Goal: Task Accomplishment & Management: Manage account settings

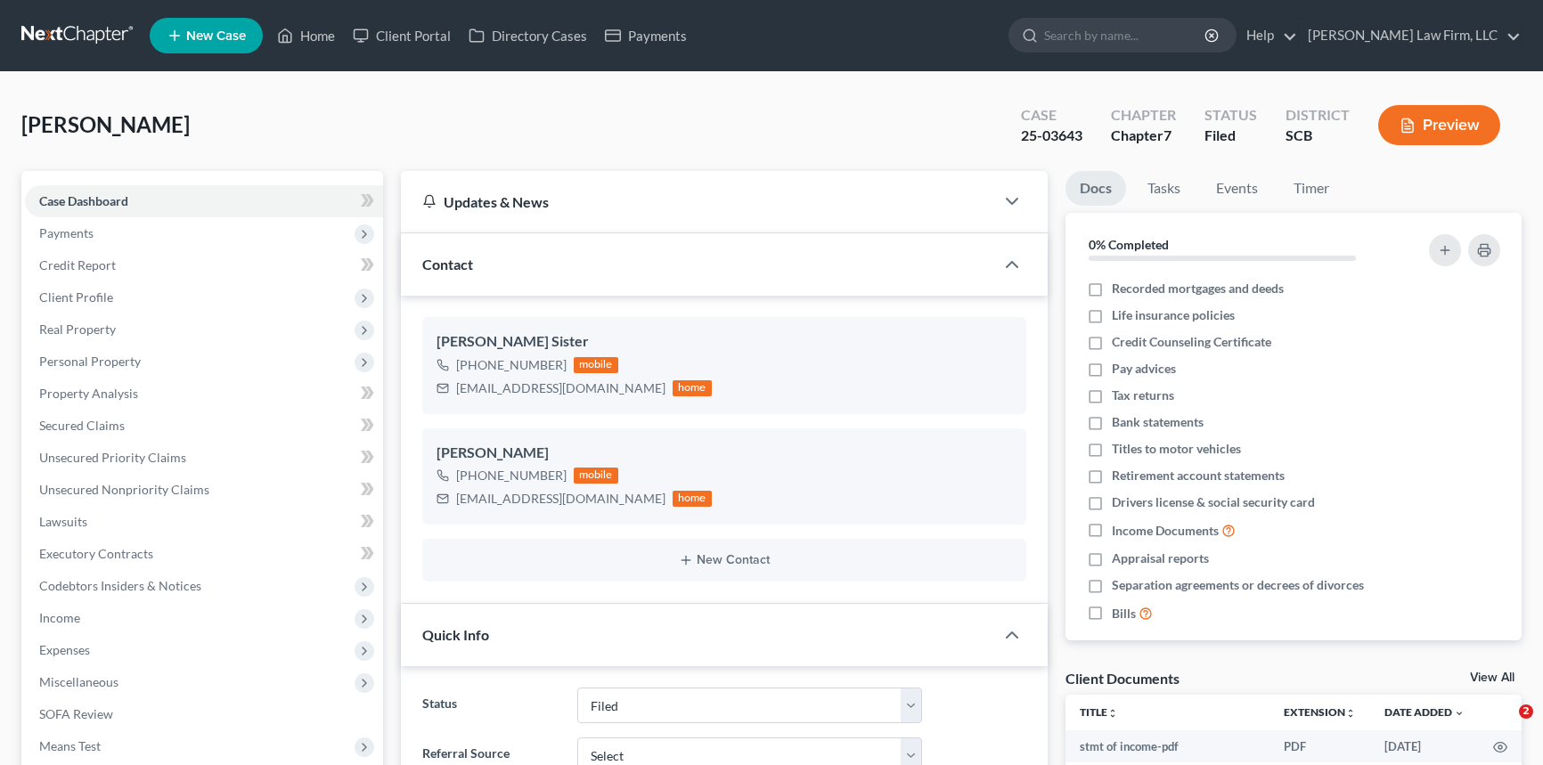
select select "2"
select select "0"
click at [326, 31] on link "Home" at bounding box center [306, 36] width 76 height 32
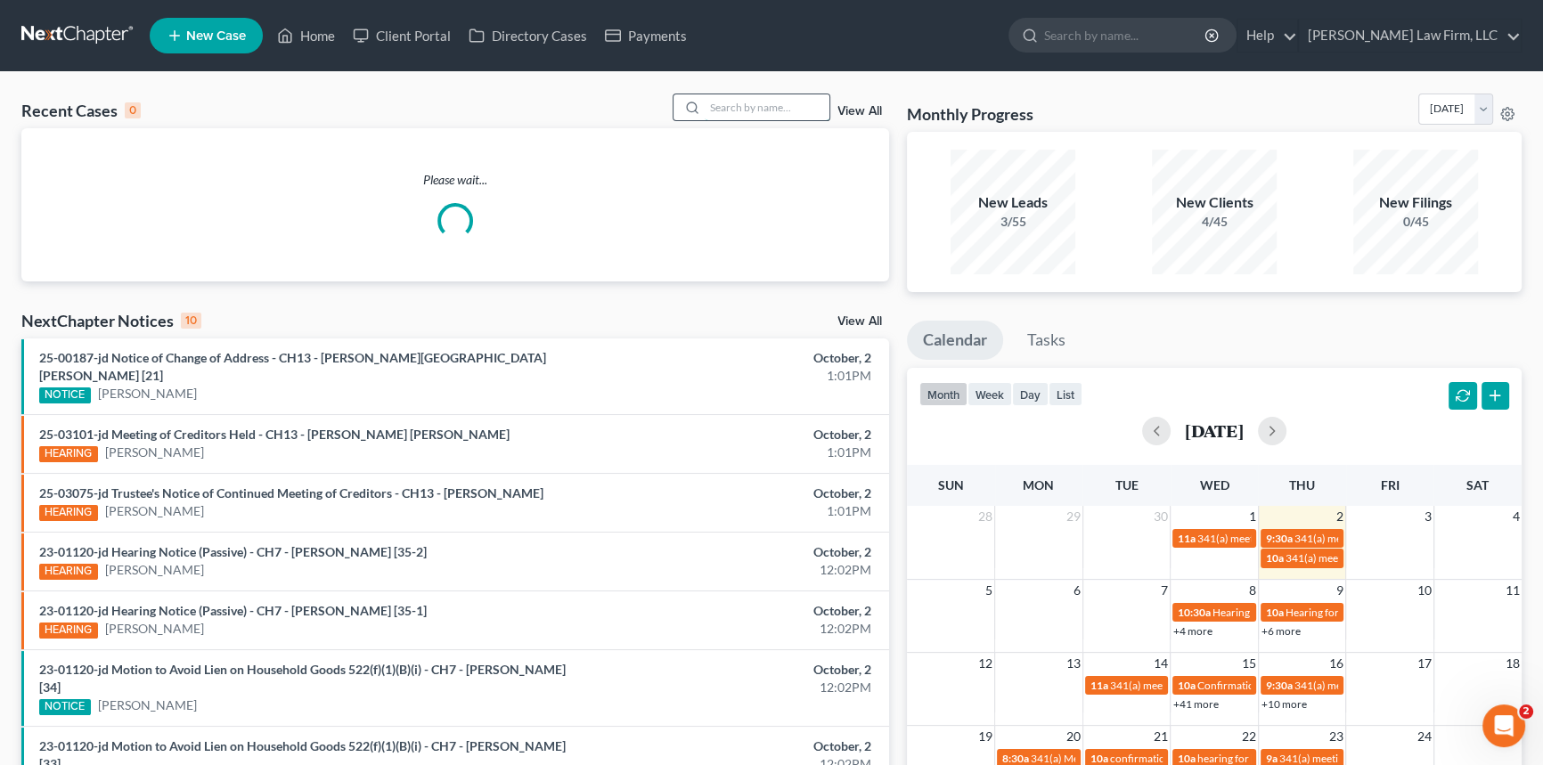
click at [711, 100] on input "search" at bounding box center [767, 107] width 125 height 26
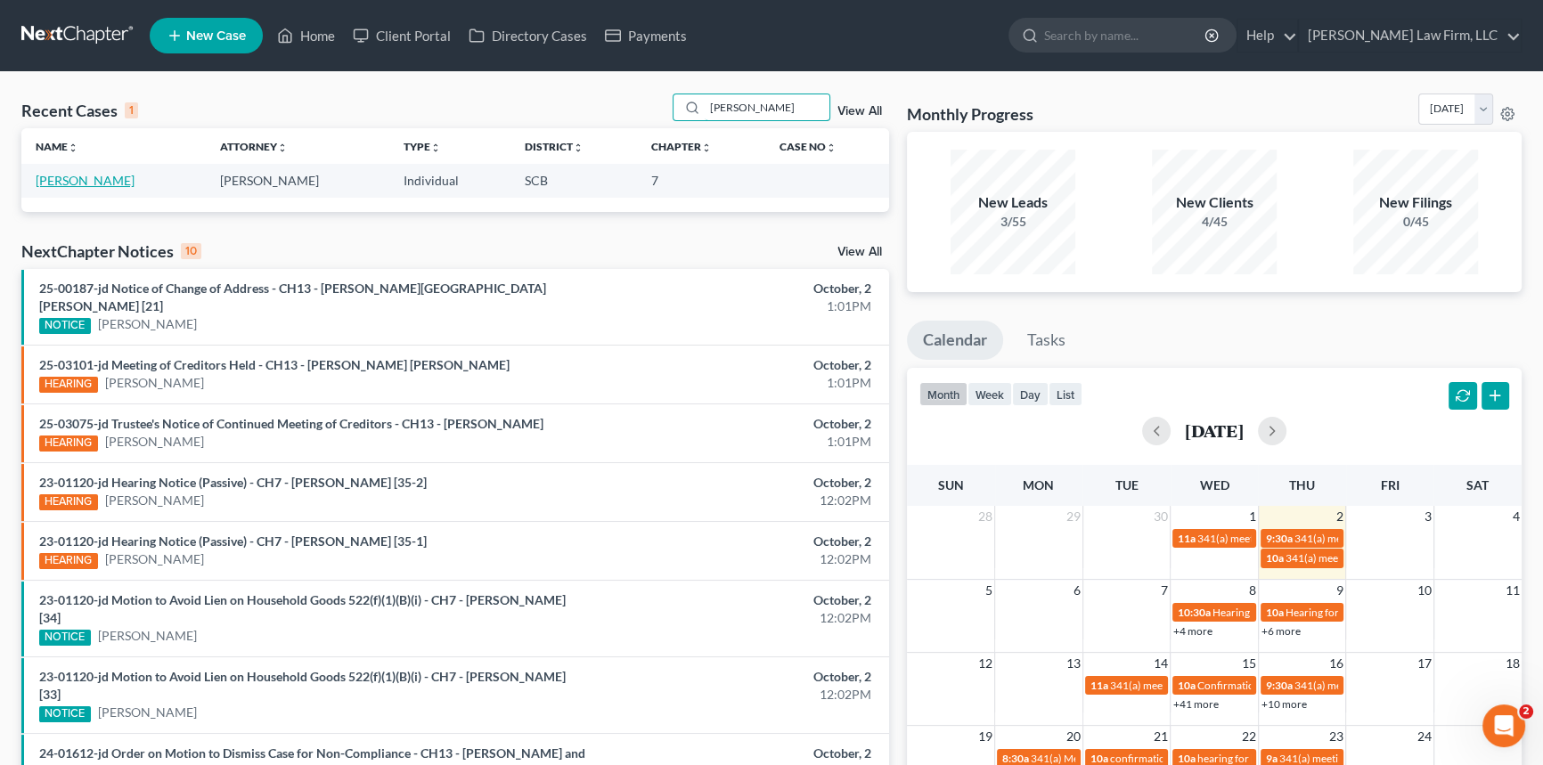
type input "[PERSON_NAME]"
click at [108, 177] on link "[PERSON_NAME]" at bounding box center [85, 180] width 99 height 15
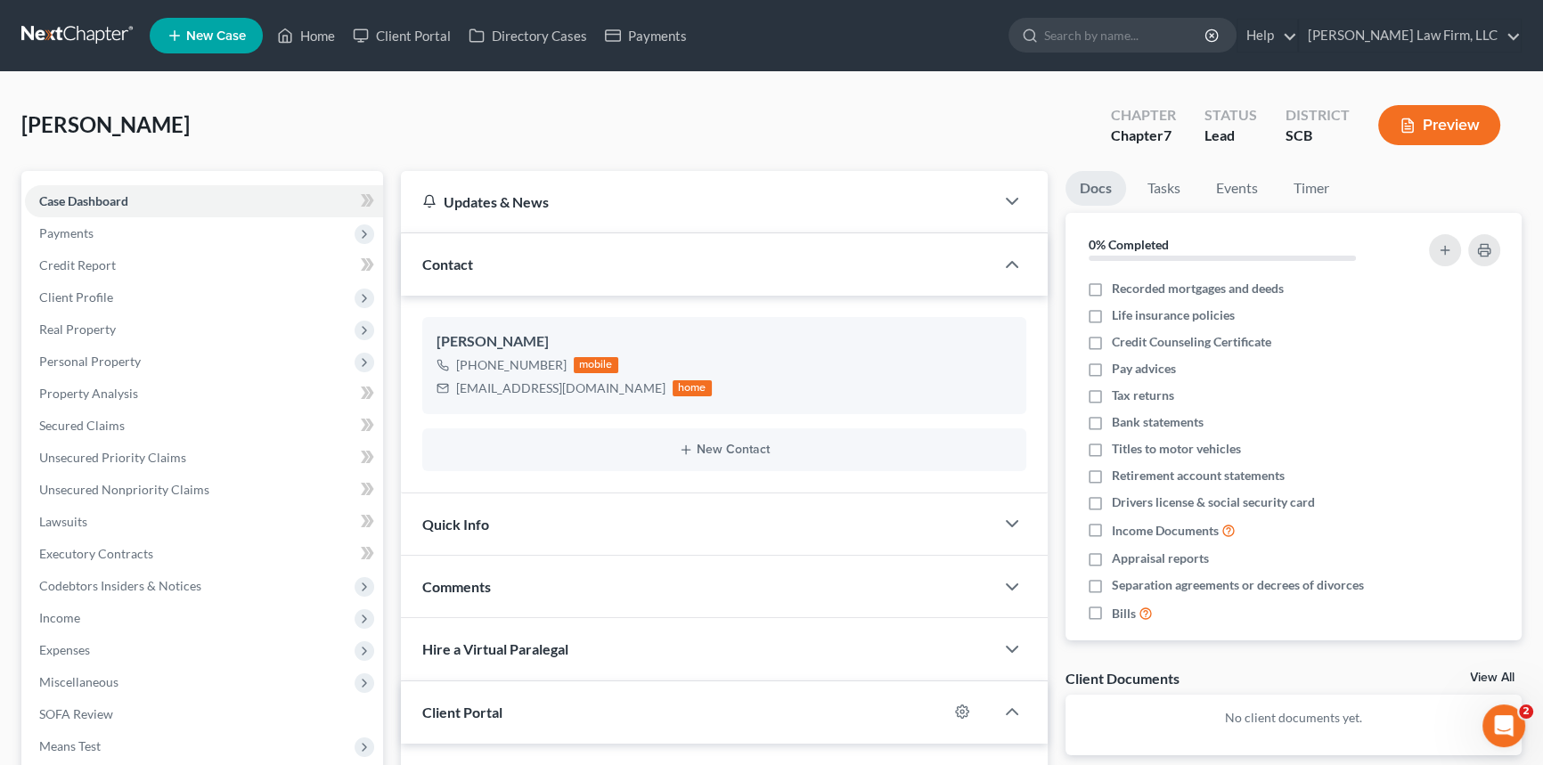
click at [454, 517] on span "Quick Info" at bounding box center [455, 524] width 67 height 17
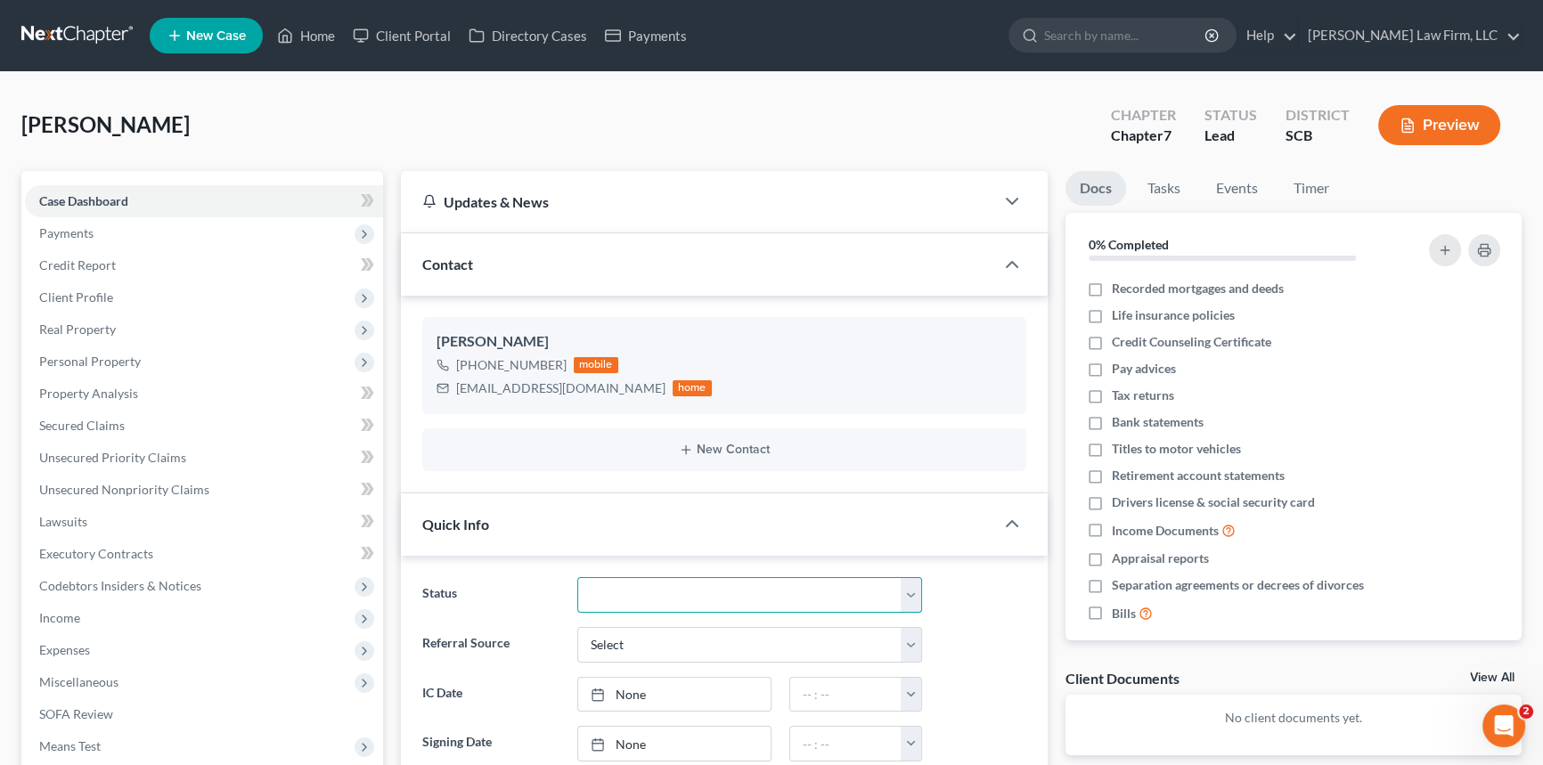
drag, startPoint x: 909, startPoint y: 592, endPoint x: 757, endPoint y: 611, distance: 152.7
click at [909, 592] on select "Discharged Dismissed Filed In Progress Lead Lost Lead Ready to File To Review W…" at bounding box center [749, 595] width 345 height 36
select select "3"
click at [577, 577] on select "Discharged Dismissed Filed In Progress Lead Lost Lead Ready to File To Review W…" at bounding box center [749, 595] width 345 height 36
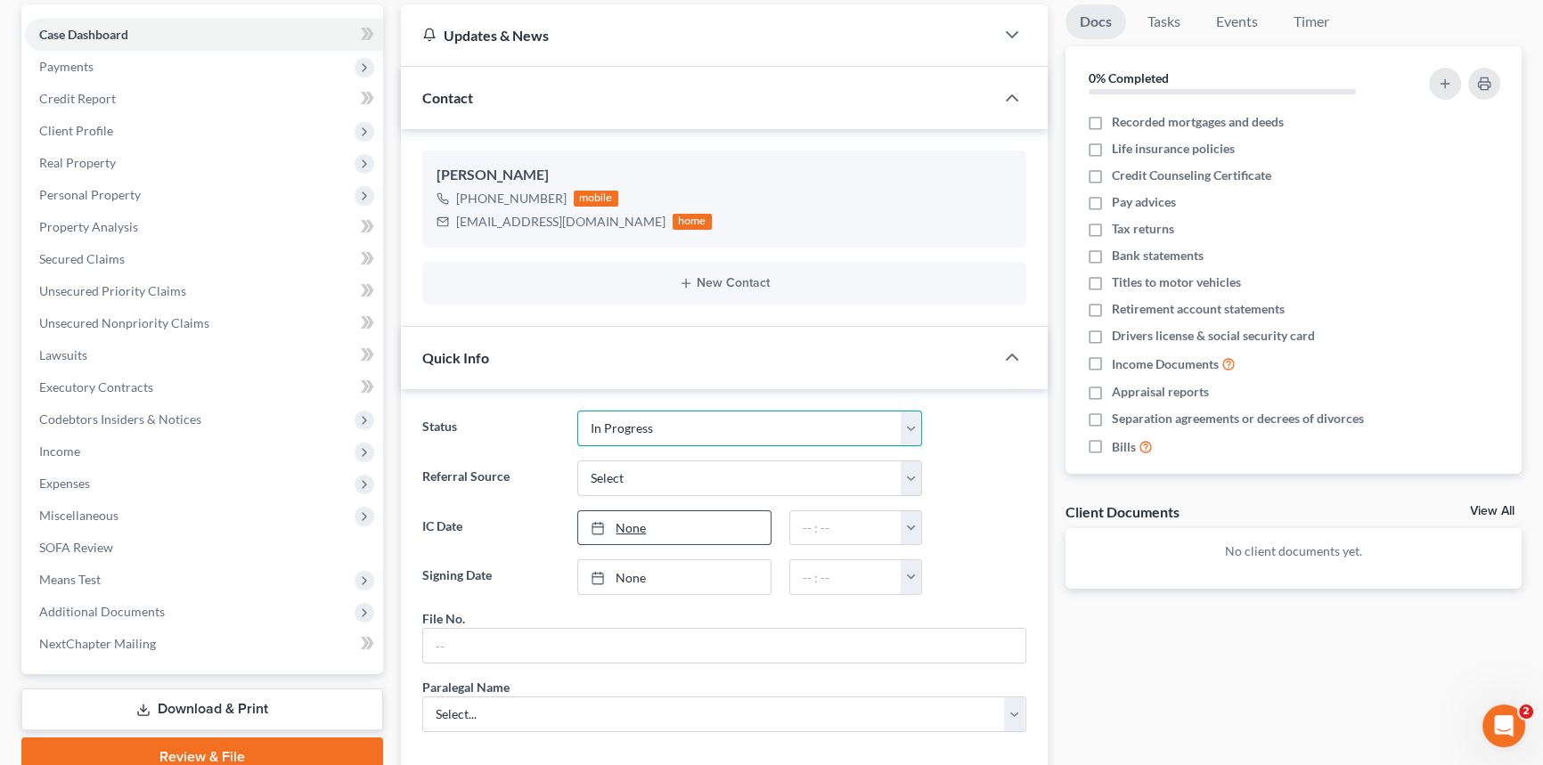
scroll to position [323, 0]
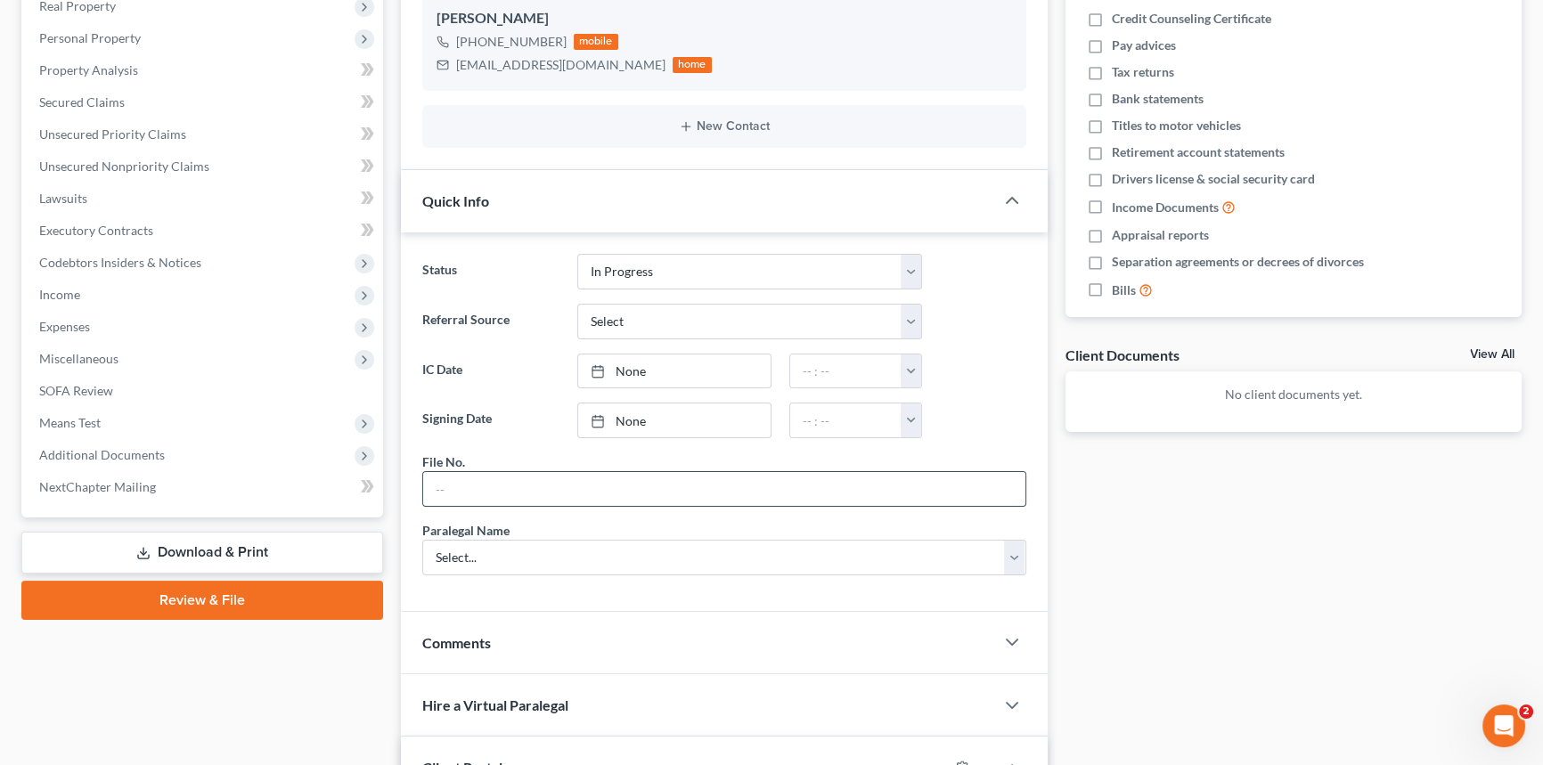
click at [457, 472] on input "text" at bounding box center [724, 489] width 602 height 34
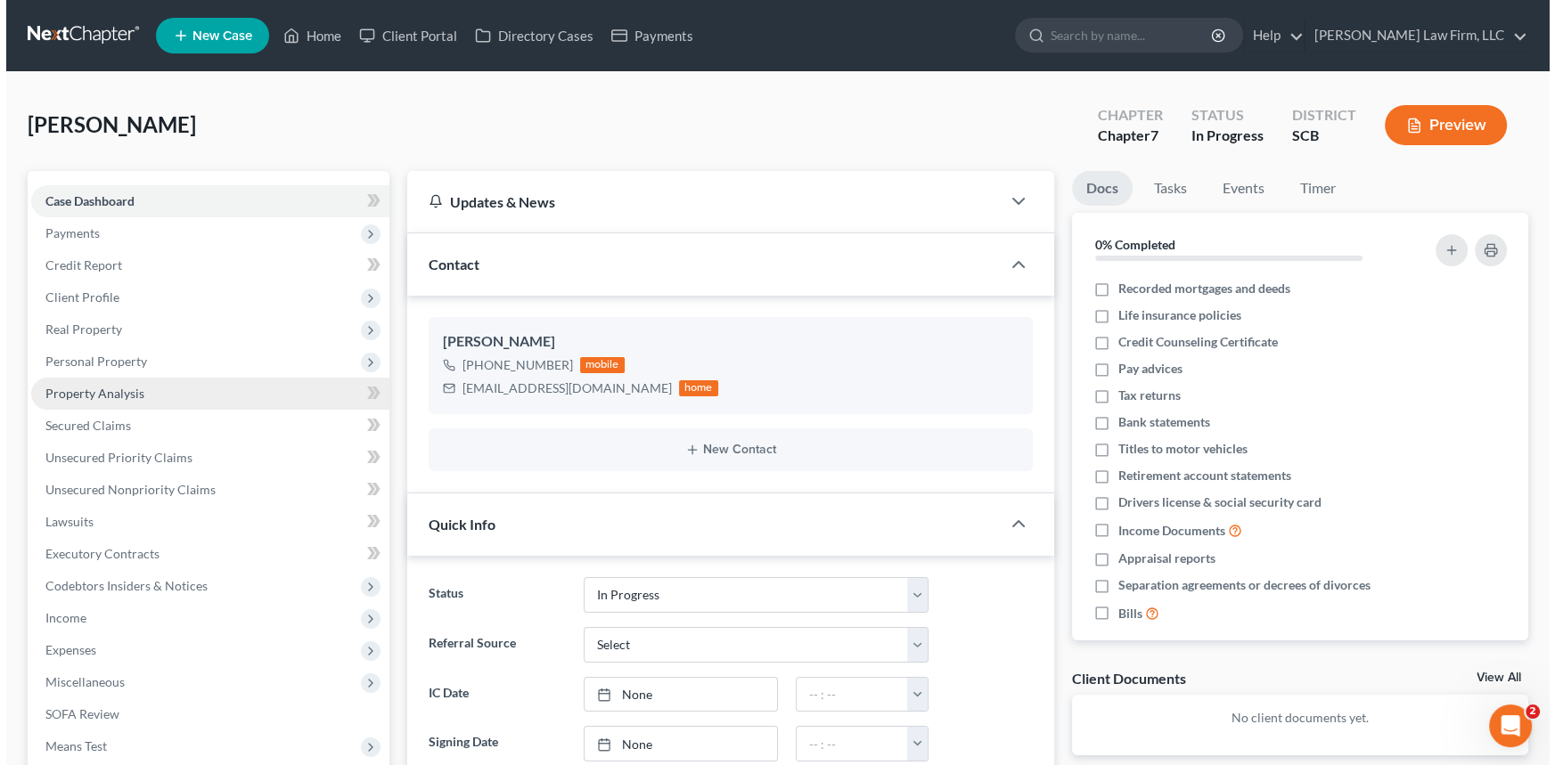
scroll to position [0, 0]
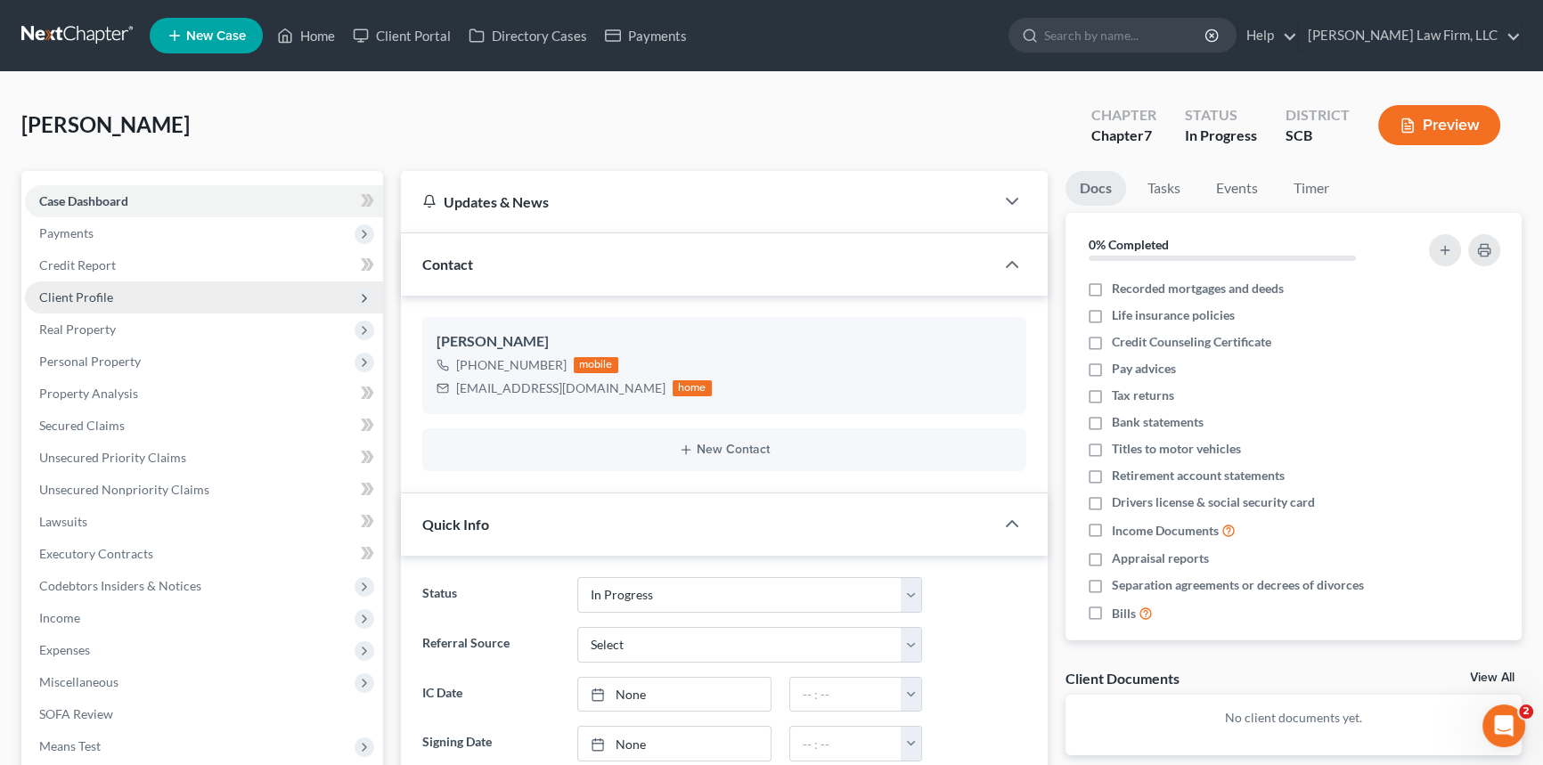
type input "25-258mc"
click at [82, 292] on span "Client Profile" at bounding box center [76, 297] width 74 height 15
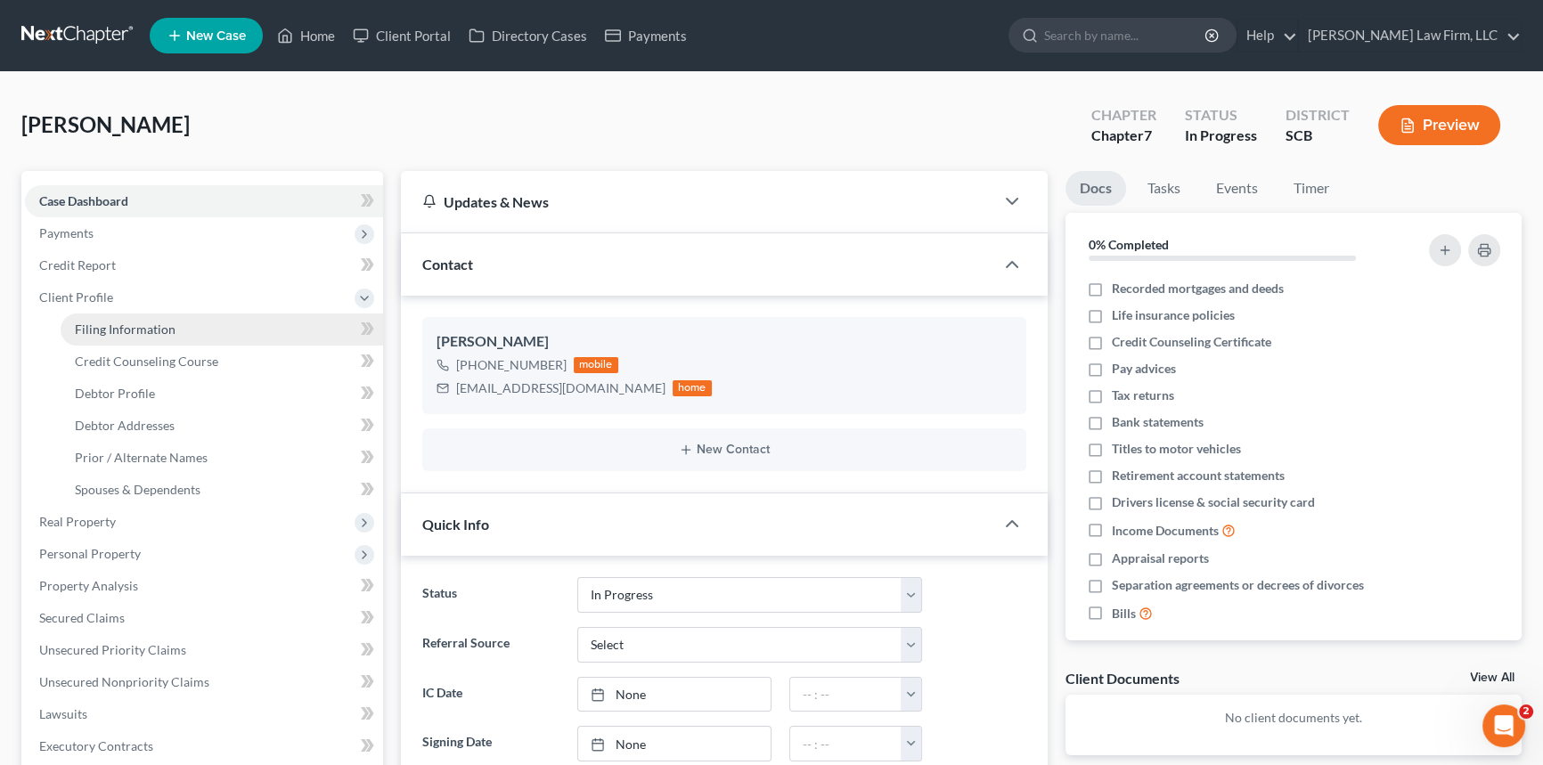
click at [125, 318] on link "Filing Information" at bounding box center [222, 330] width 323 height 32
select select "1"
select select "0"
select select "42"
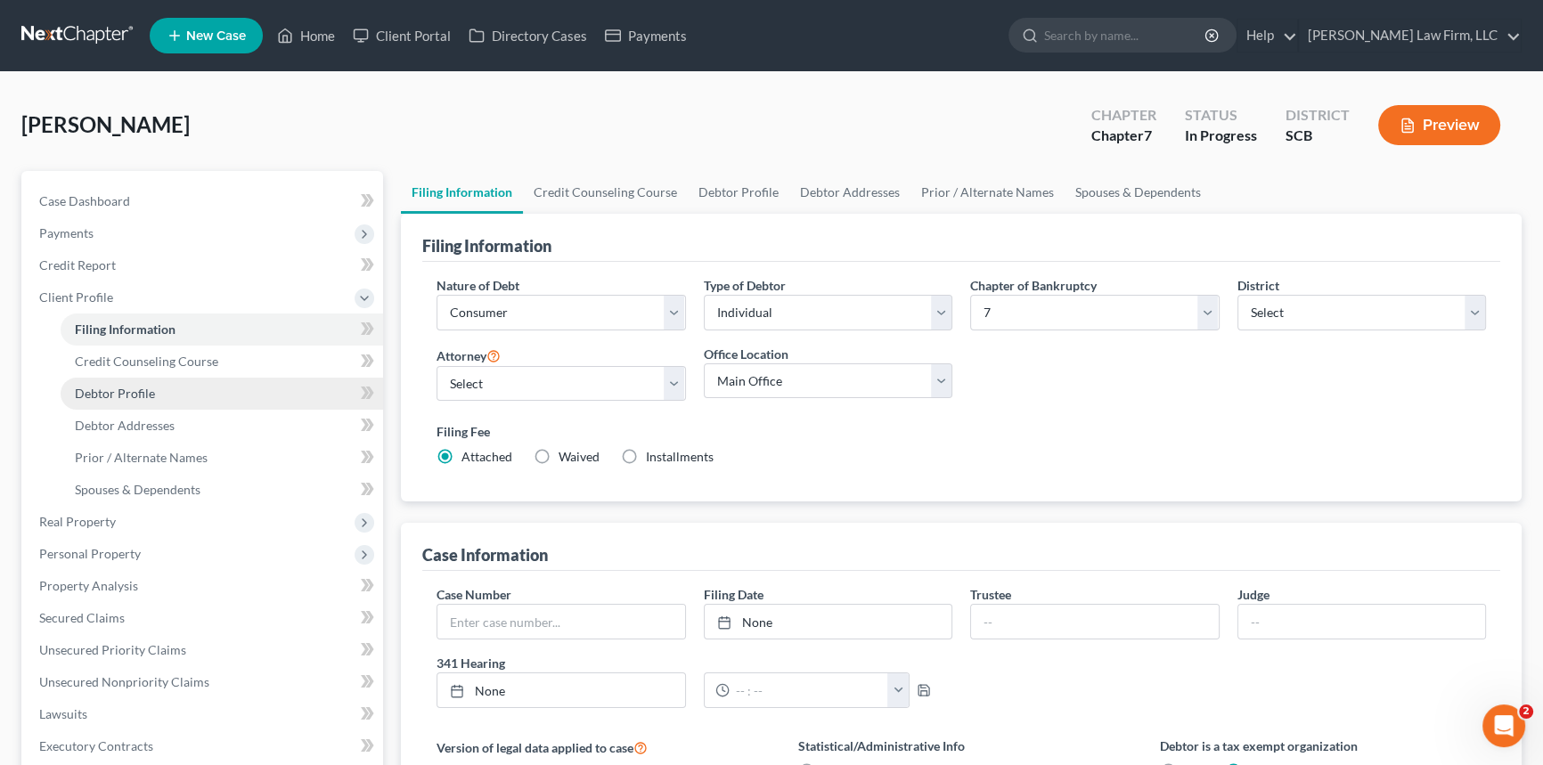
click at [126, 389] on span "Debtor Profile" at bounding box center [115, 393] width 80 height 15
select select "0"
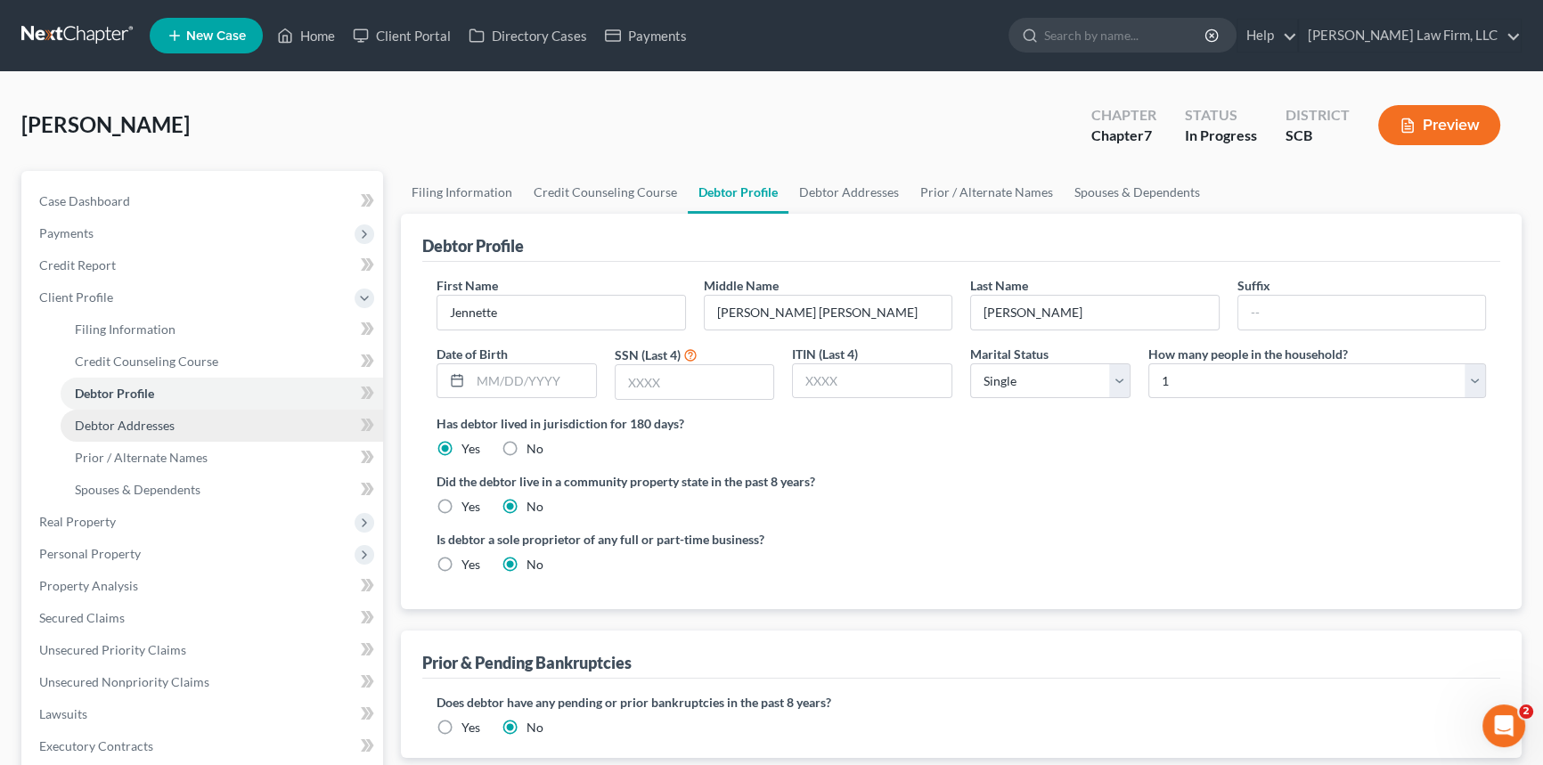
click at [119, 423] on span "Debtor Addresses" at bounding box center [125, 425] width 100 height 15
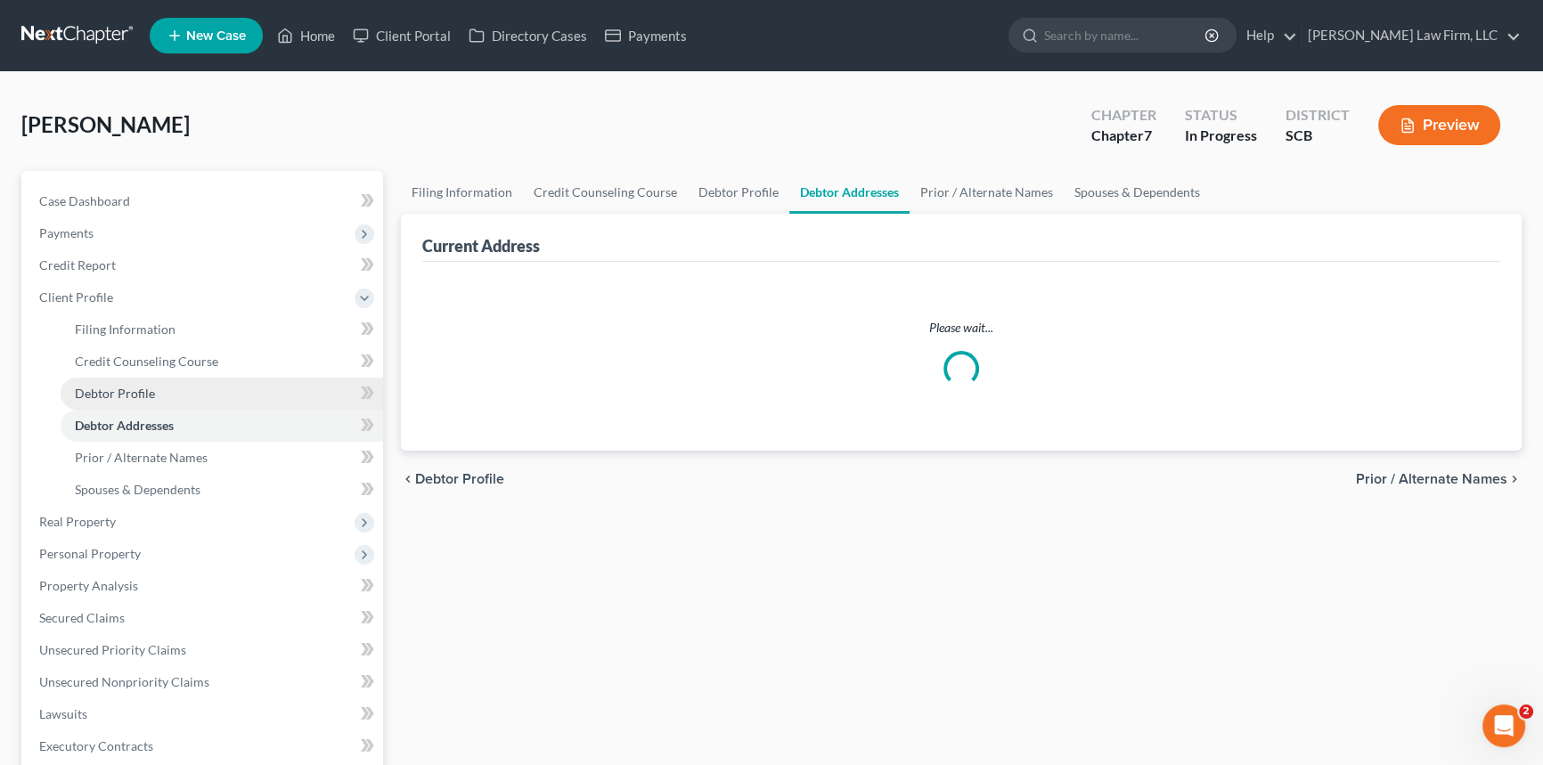
select select "0"
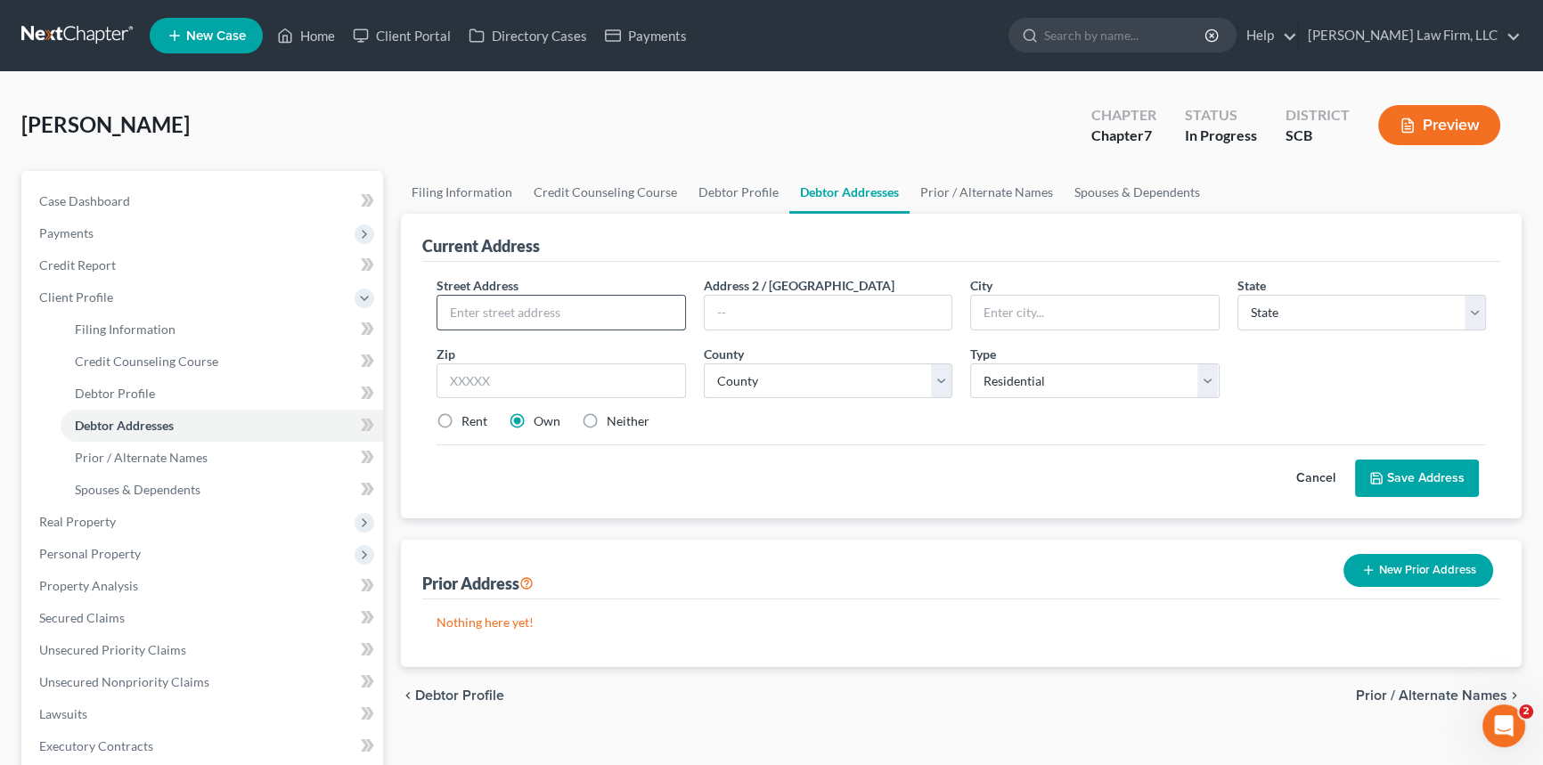
click at [463, 312] on input "text" at bounding box center [562, 313] width 248 height 34
click at [537, 316] on input "[STREET_ADDRESS]" at bounding box center [562, 313] width 248 height 34
type input "[STREET_ADDRESS]"
click at [1009, 313] on input "text" at bounding box center [1095, 313] width 248 height 34
type input "[GEOGRAPHIC_DATA]"
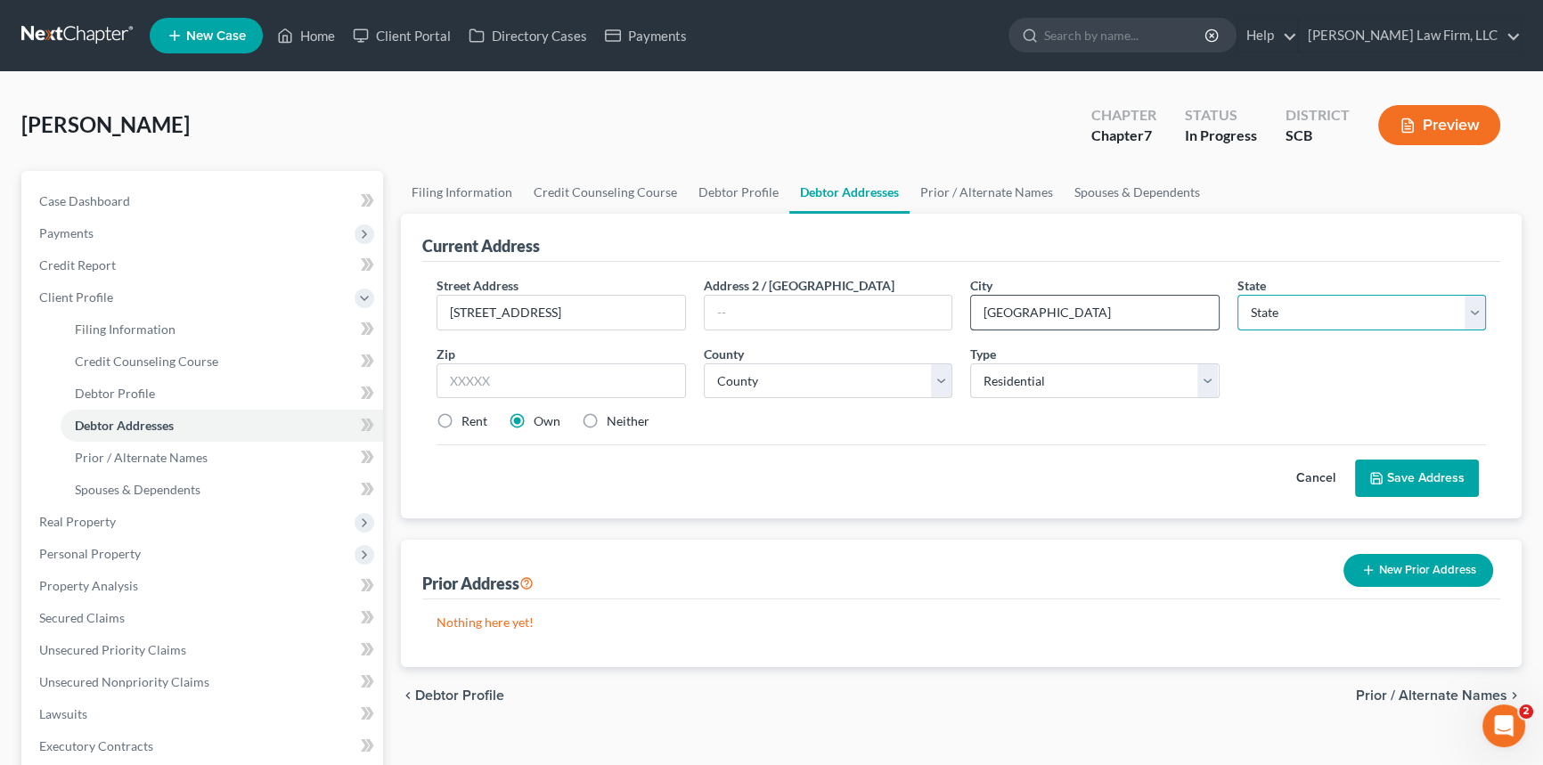
select select "42"
click at [465, 377] on input "text" at bounding box center [561, 382] width 249 height 36
type input "29483"
click at [744, 382] on select "County [GEOGRAPHIC_DATA] [GEOGRAPHIC_DATA] [GEOGRAPHIC_DATA] [GEOGRAPHIC_DATA] …" at bounding box center [828, 382] width 249 height 36
select select "17"
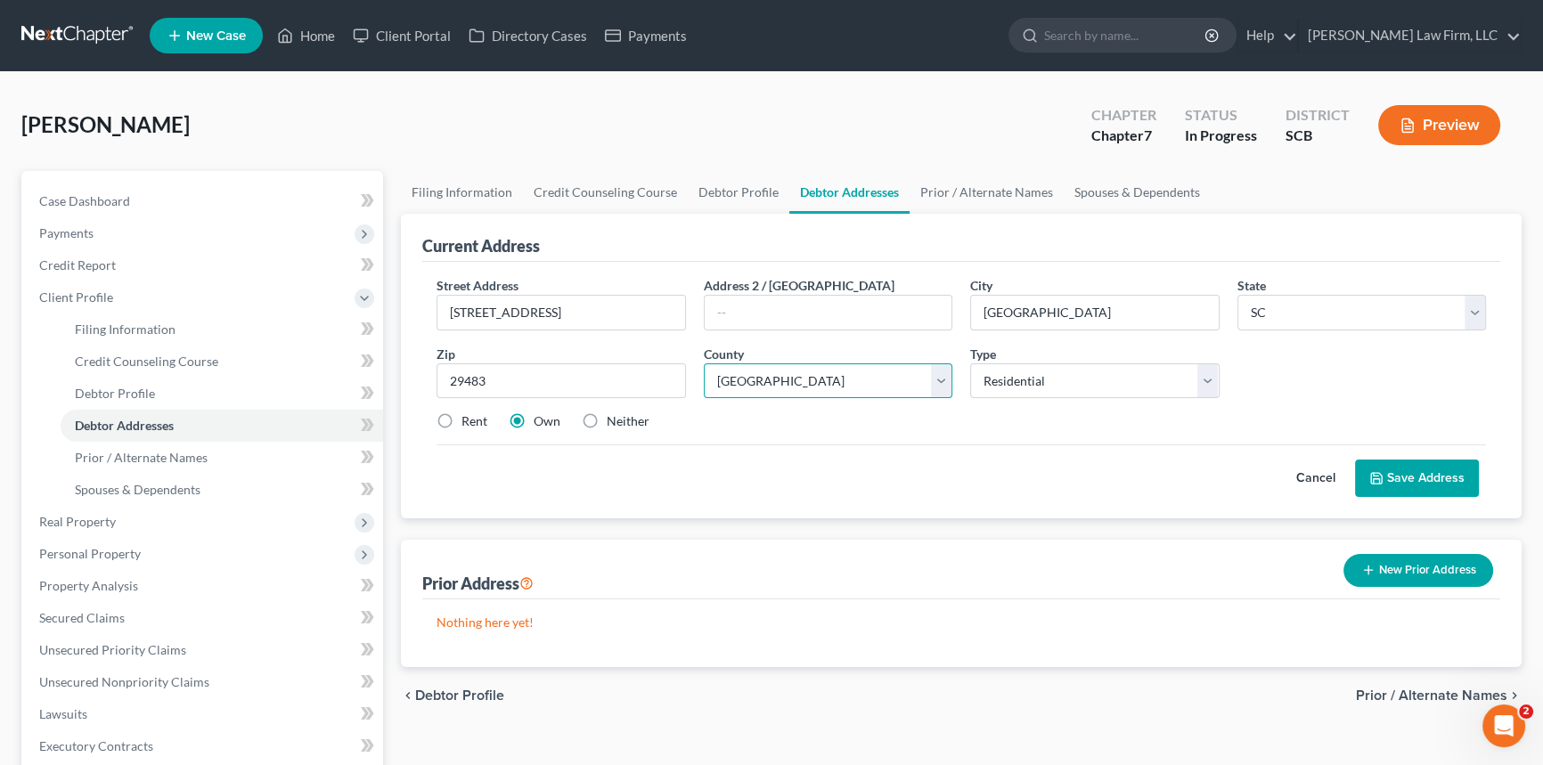
click at [704, 364] on select "County [GEOGRAPHIC_DATA] [GEOGRAPHIC_DATA] [GEOGRAPHIC_DATA] [GEOGRAPHIC_DATA] …" at bounding box center [828, 382] width 249 height 36
click at [1402, 476] on button "Save Address" at bounding box center [1417, 478] width 124 height 37
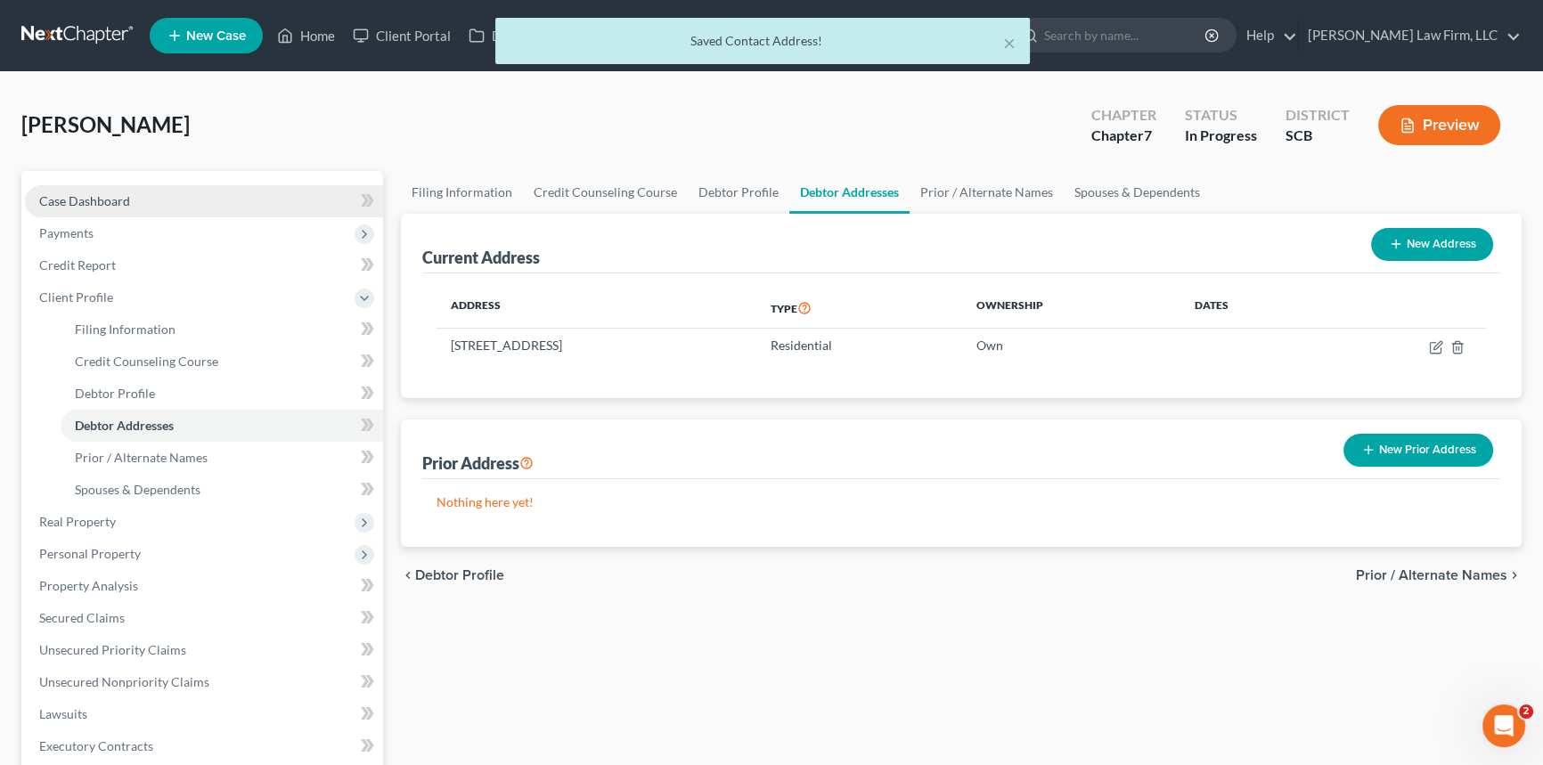
click at [67, 193] on span "Case Dashboard" at bounding box center [84, 200] width 91 height 15
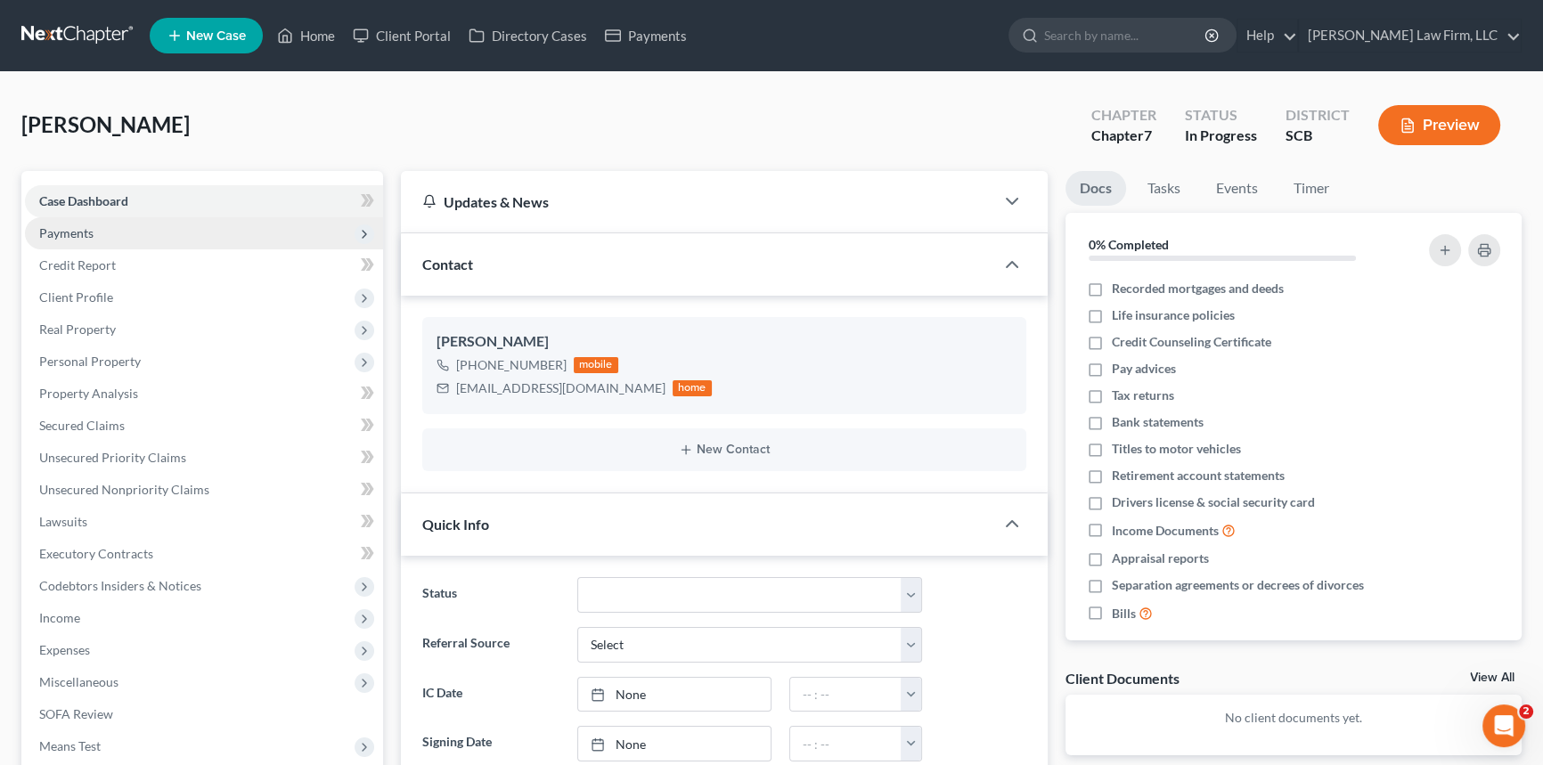
click at [70, 226] on span "Payments" at bounding box center [66, 232] width 54 height 15
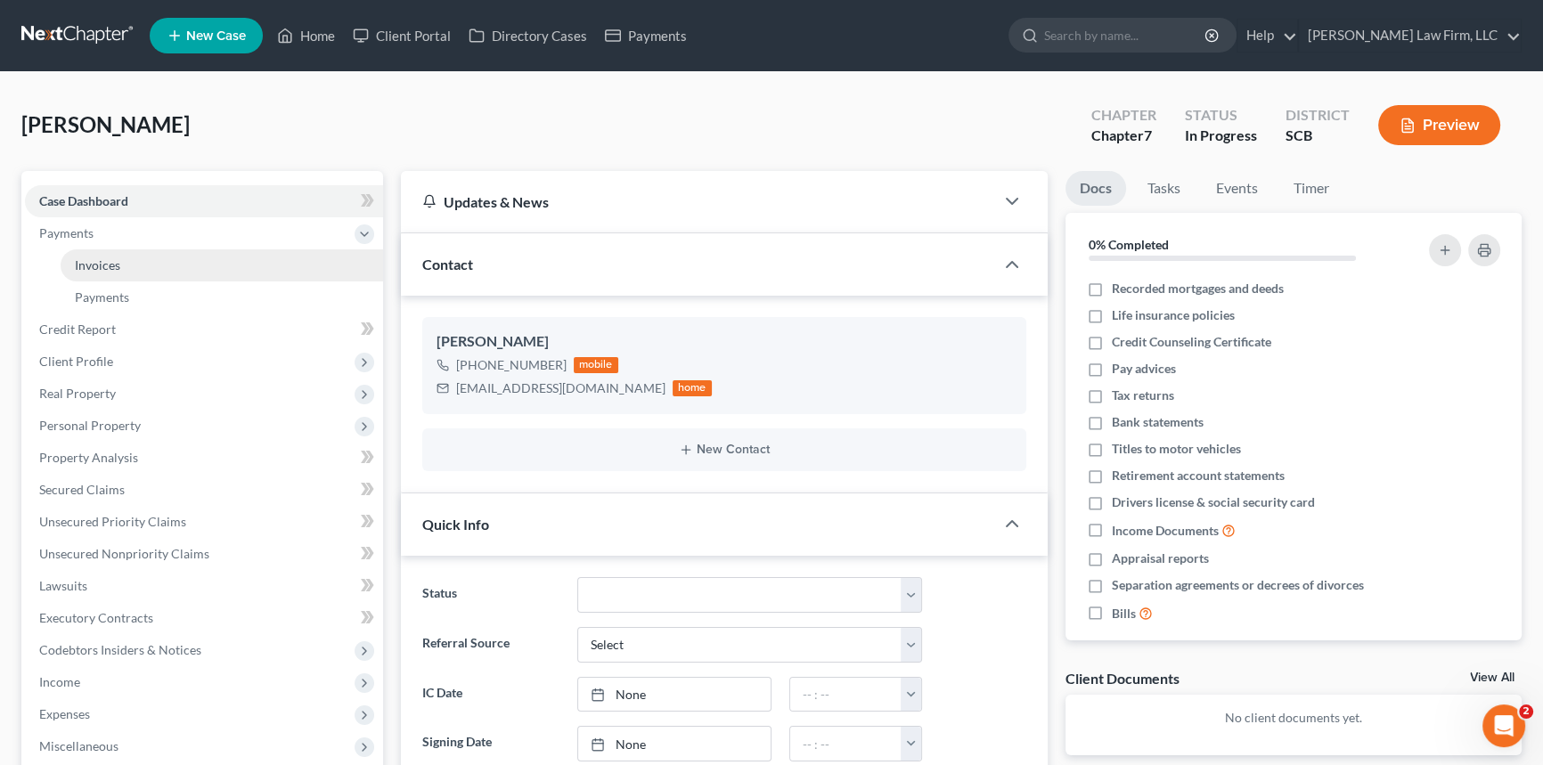
click at [93, 266] on span "Invoices" at bounding box center [97, 265] width 45 height 15
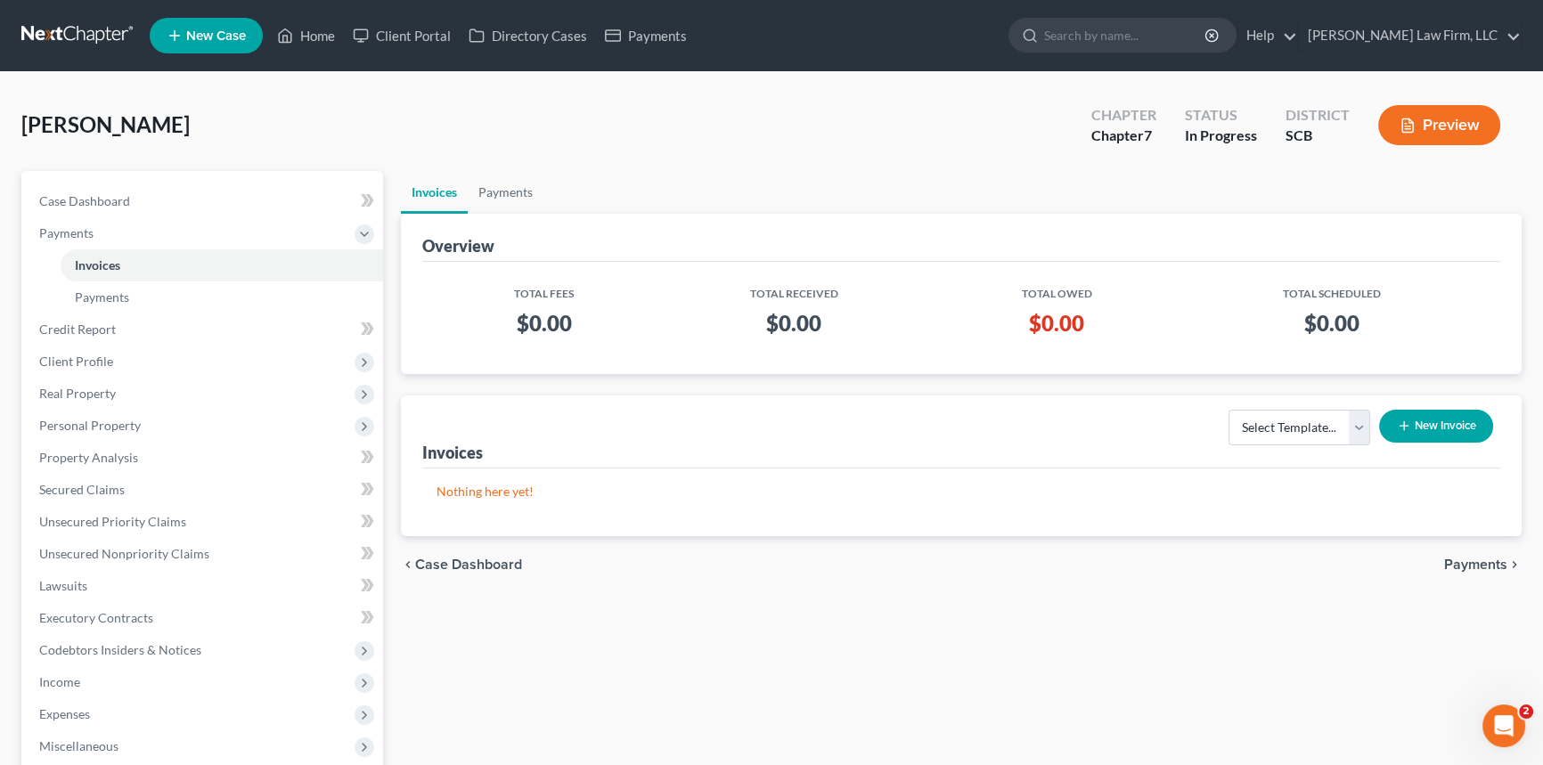
click at [1440, 423] on button "New Invoice" at bounding box center [1436, 426] width 114 height 33
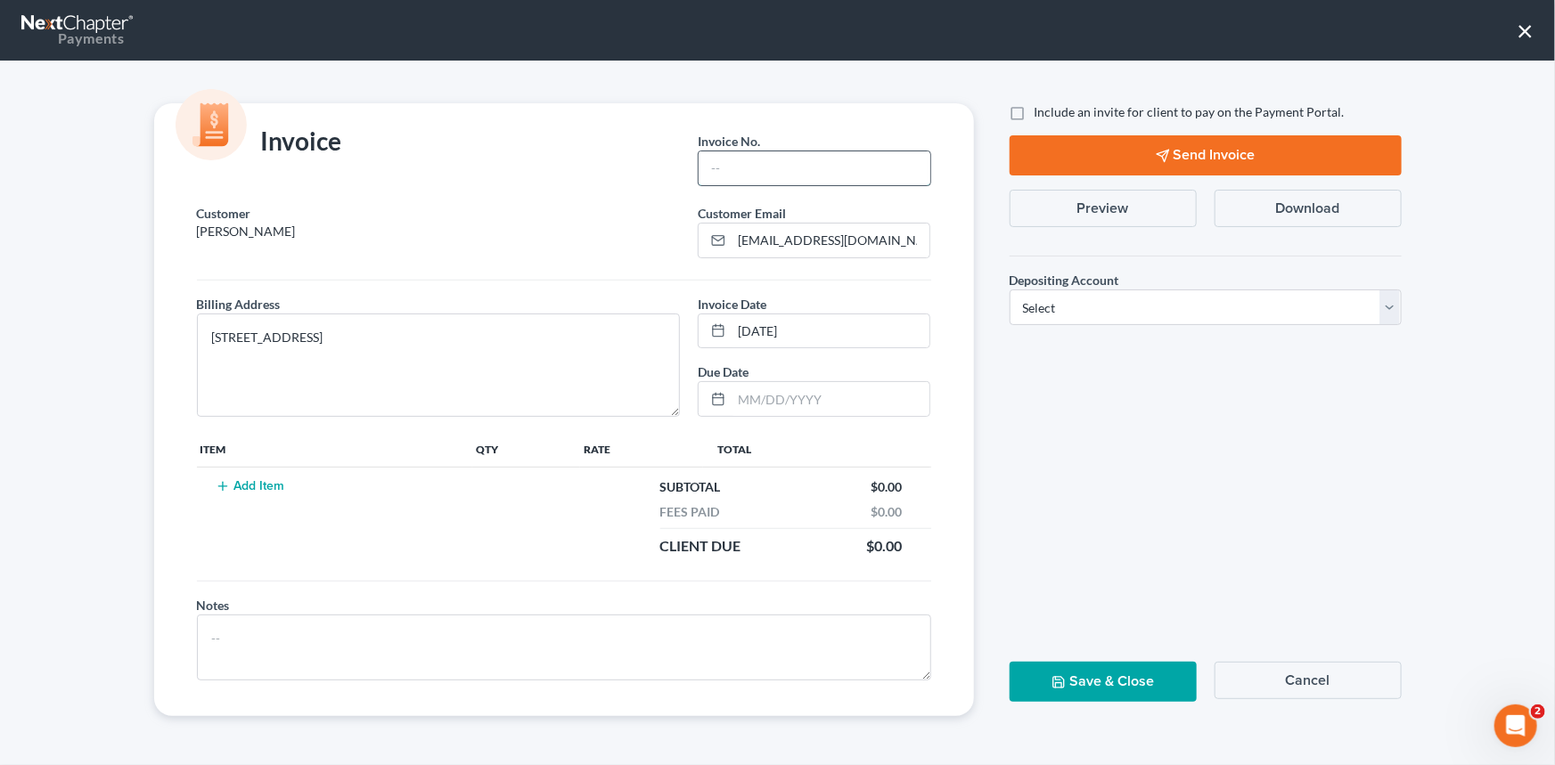
click at [732, 160] on input "text" at bounding box center [814, 168] width 231 height 34
type input "25-258mc"
click at [260, 481] on button "Add Item" at bounding box center [250, 486] width 78 height 14
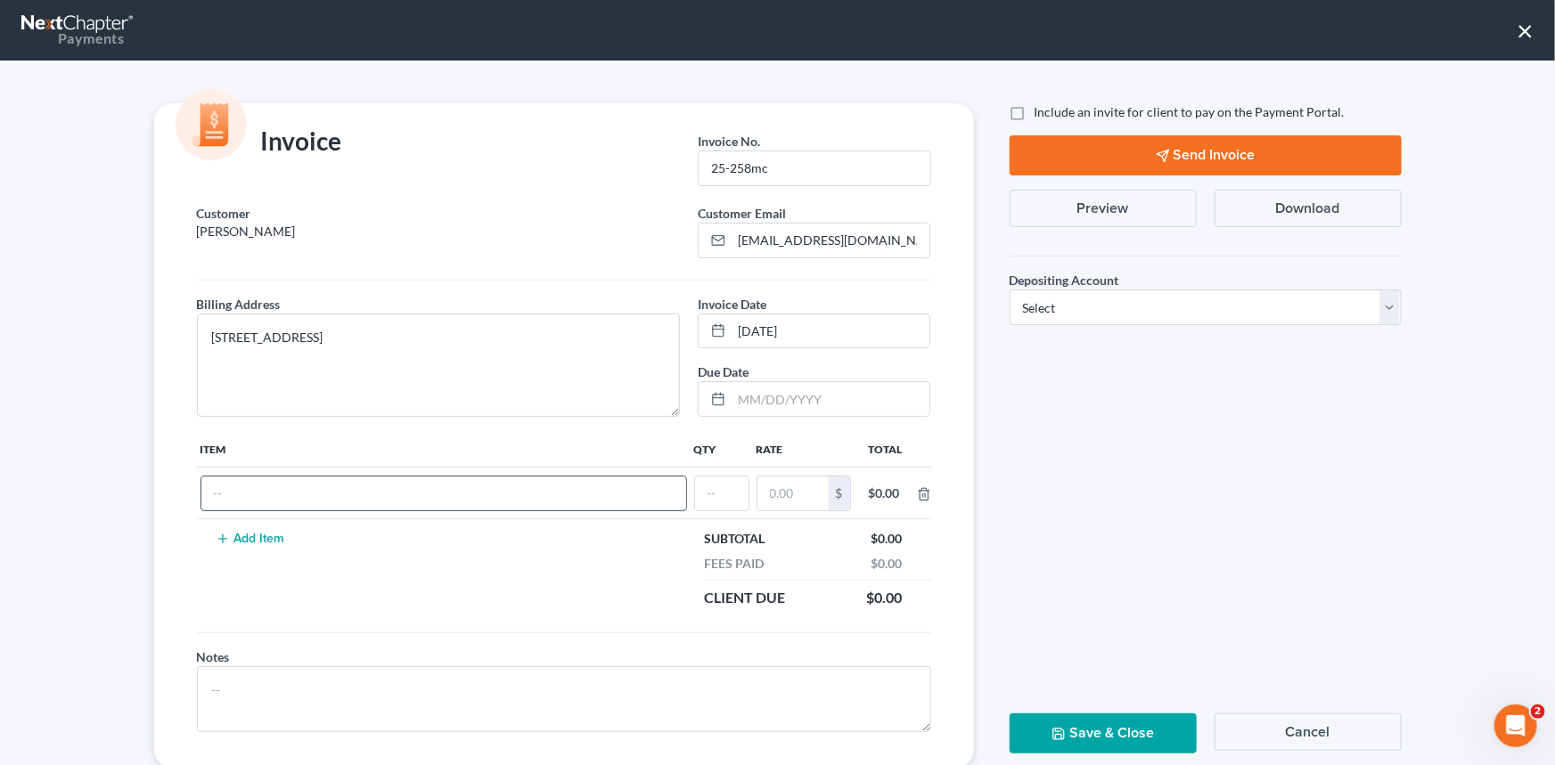
click at [249, 489] on input "text" at bounding box center [443, 494] width 485 height 34
type input "Chapter 7 fees"
type input "1"
type input "2,900.00"
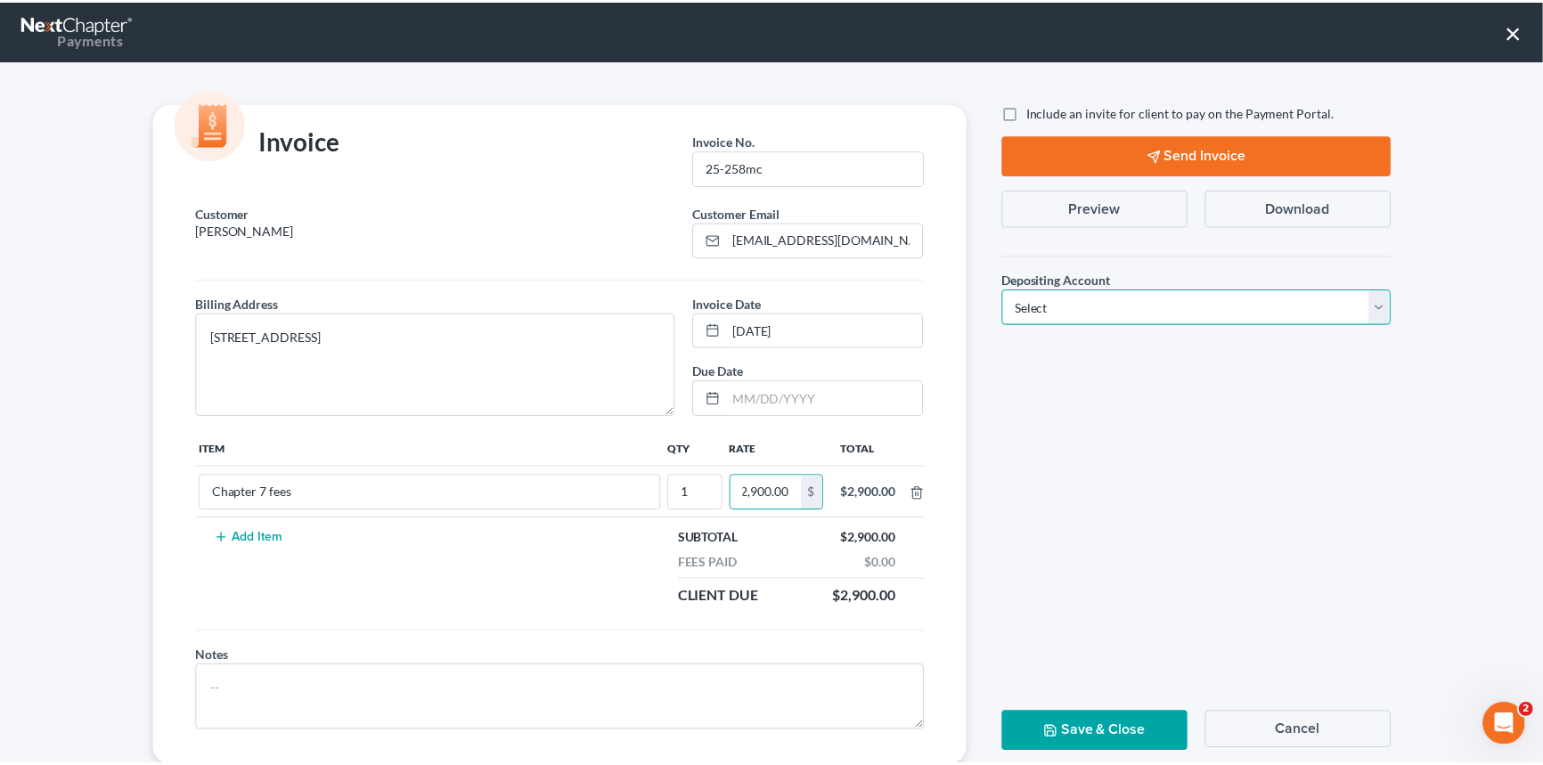
scroll to position [0, 0]
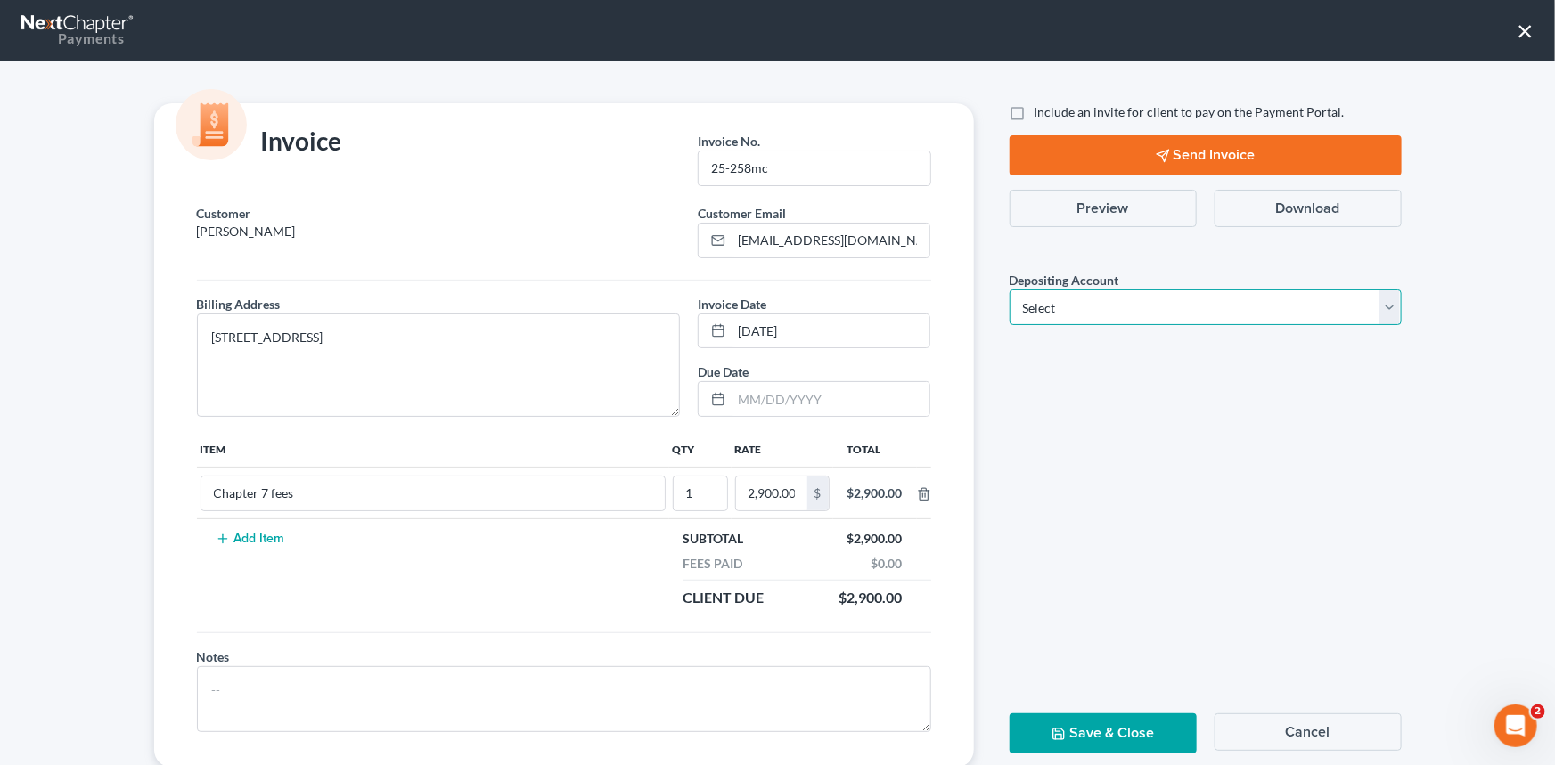
click at [1373, 305] on select "Select Operation Trust" at bounding box center [1206, 308] width 392 height 36
select select "1"
click at [1010, 290] on select "Select Operation Trust" at bounding box center [1206, 308] width 392 height 36
click at [1102, 727] on button "Save & Close" at bounding box center [1103, 734] width 187 height 40
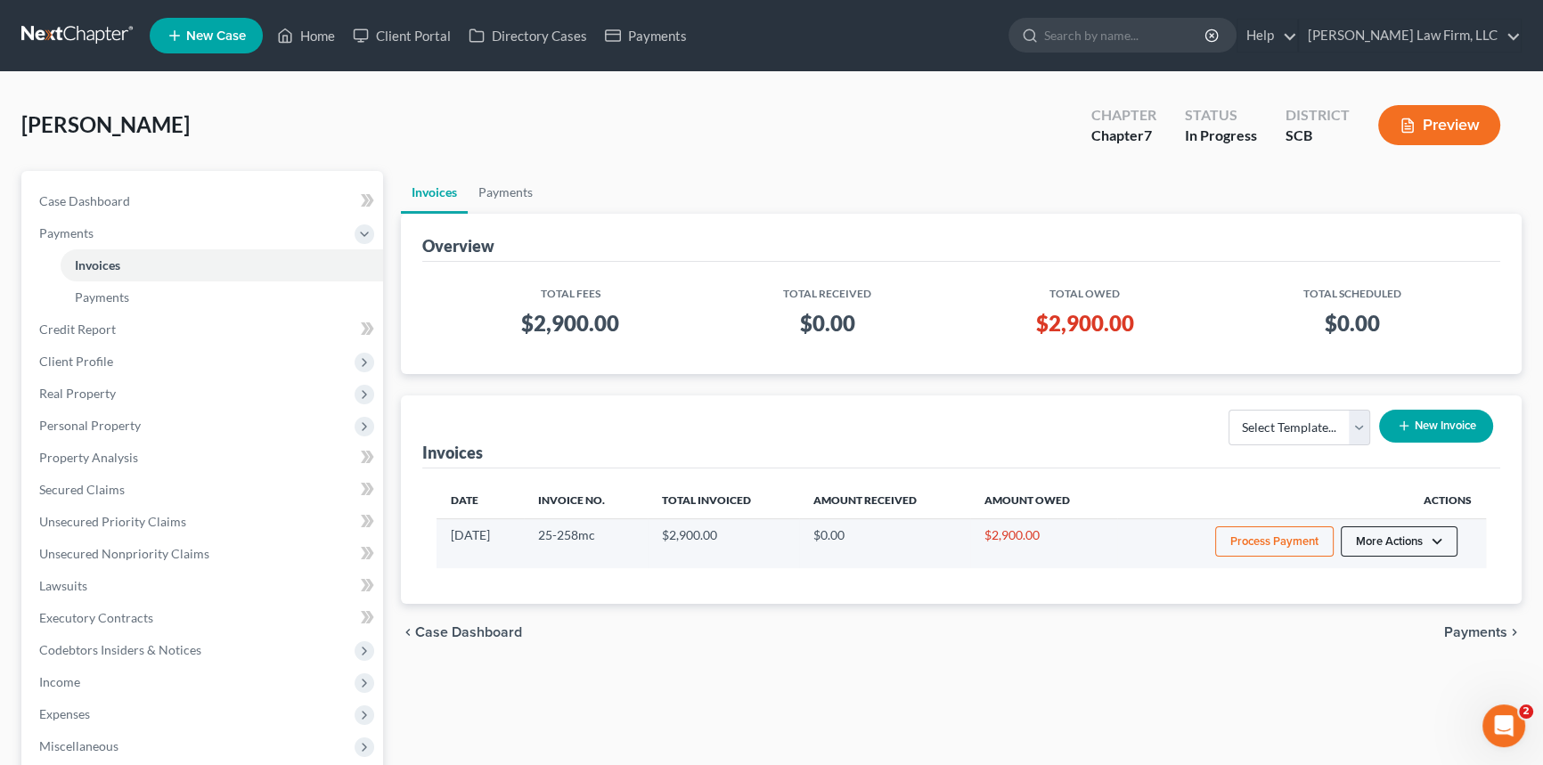
click at [1399, 541] on button "More Actions" at bounding box center [1399, 542] width 117 height 30
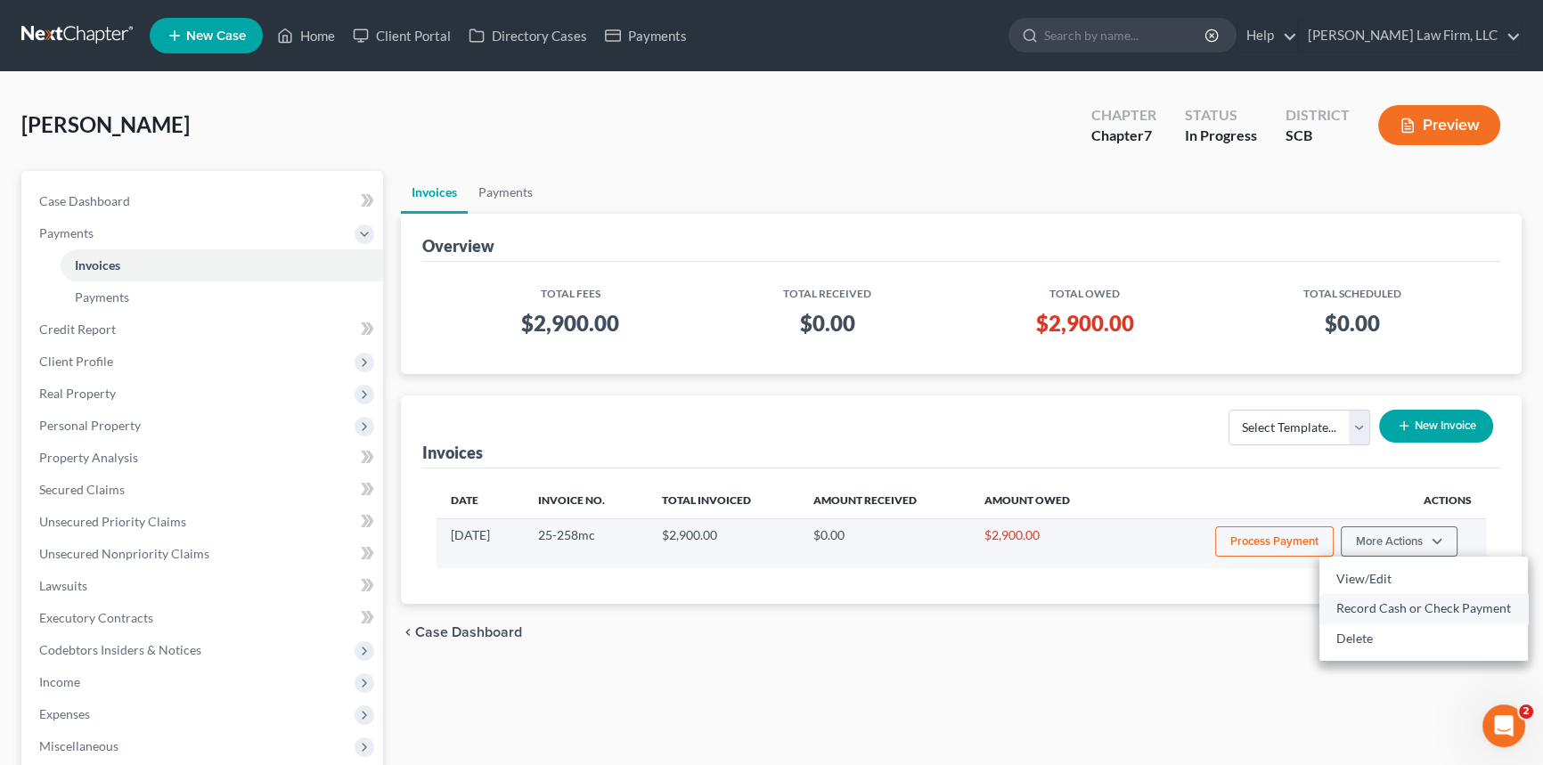
click at [1404, 602] on link "Record Cash or Check Payment" at bounding box center [1424, 608] width 209 height 30
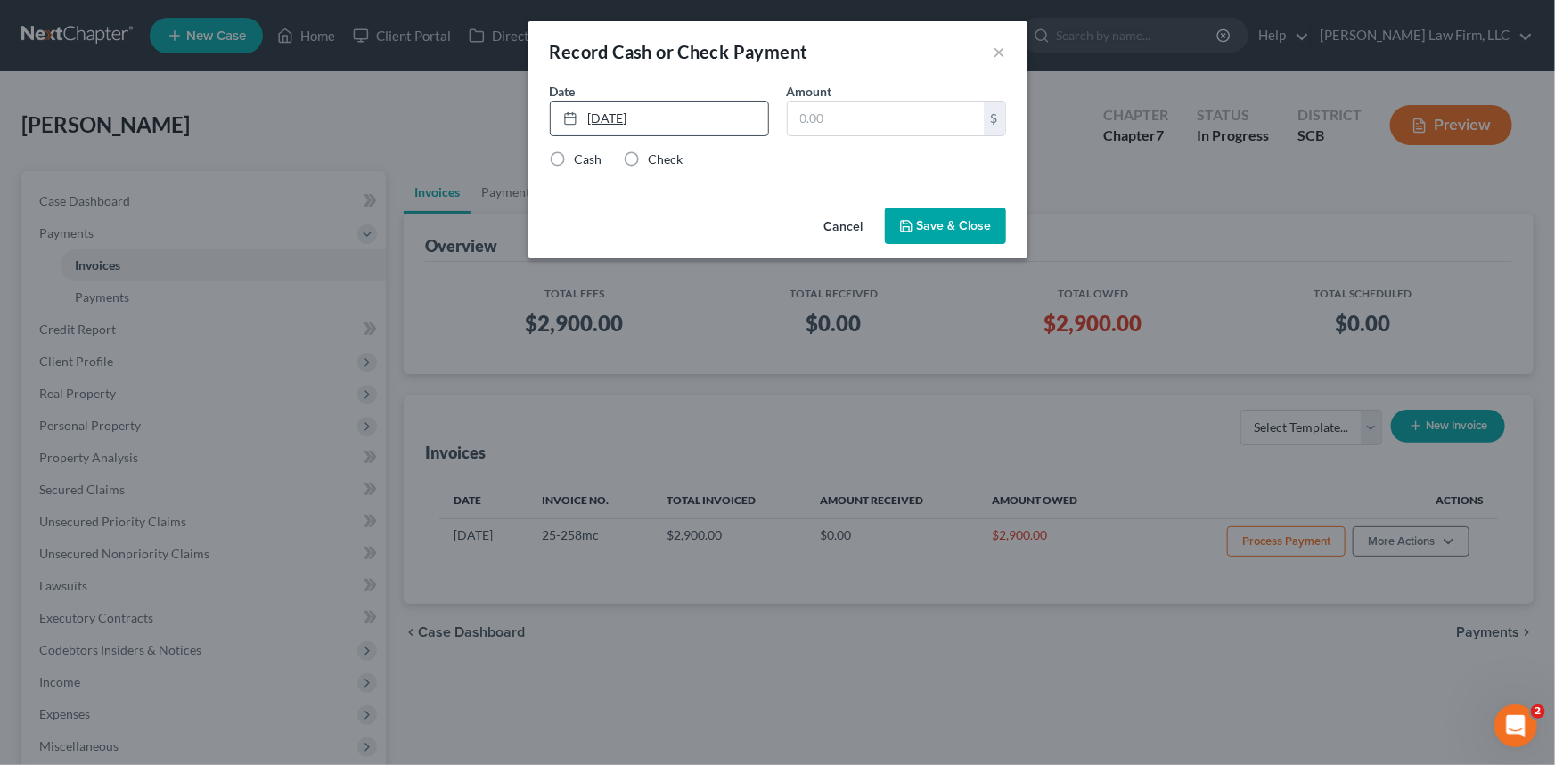
click at [639, 111] on link "[DATE]" at bounding box center [659, 119] width 217 height 34
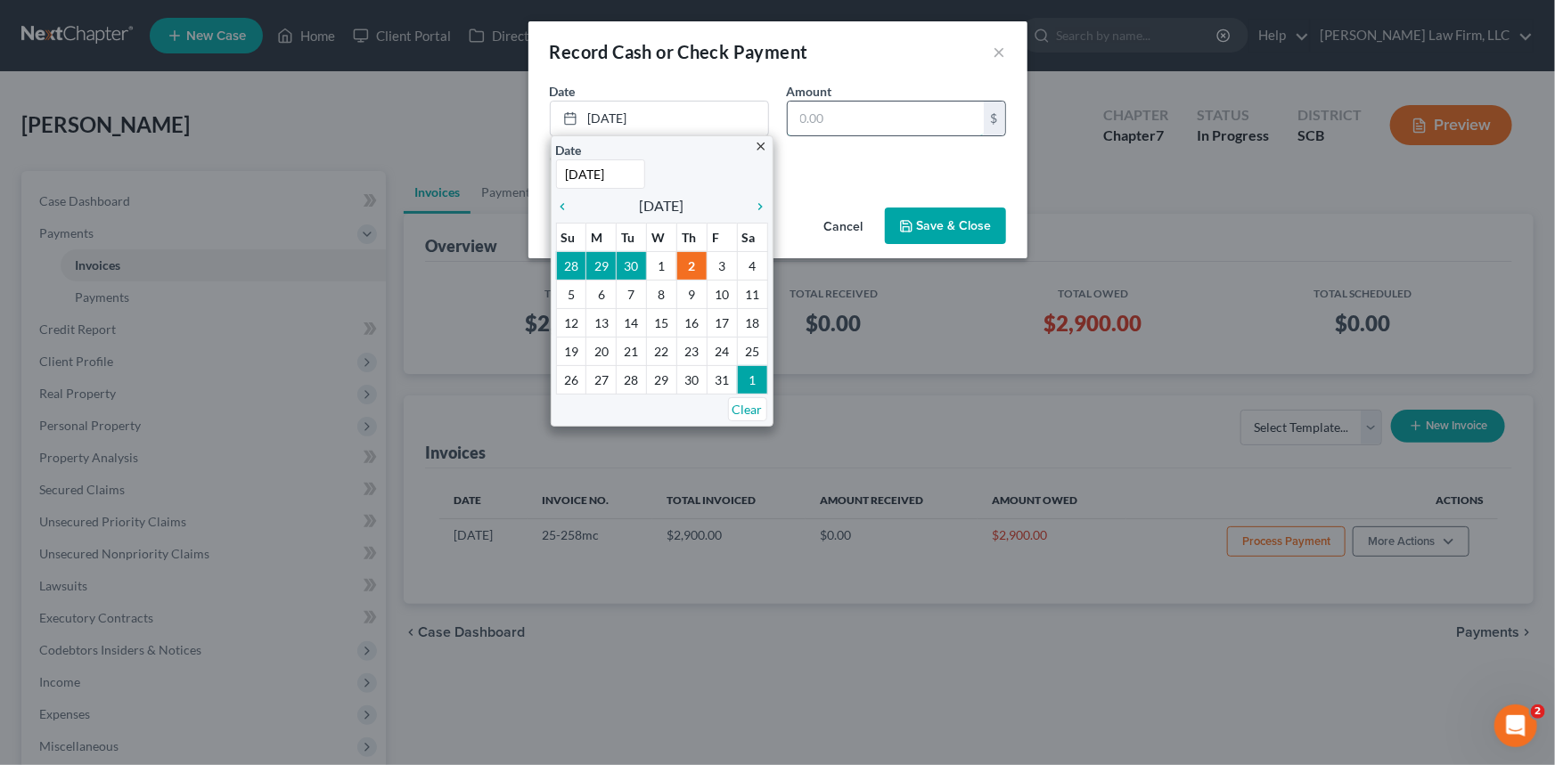
click at [826, 109] on input "text" at bounding box center [886, 119] width 196 height 34
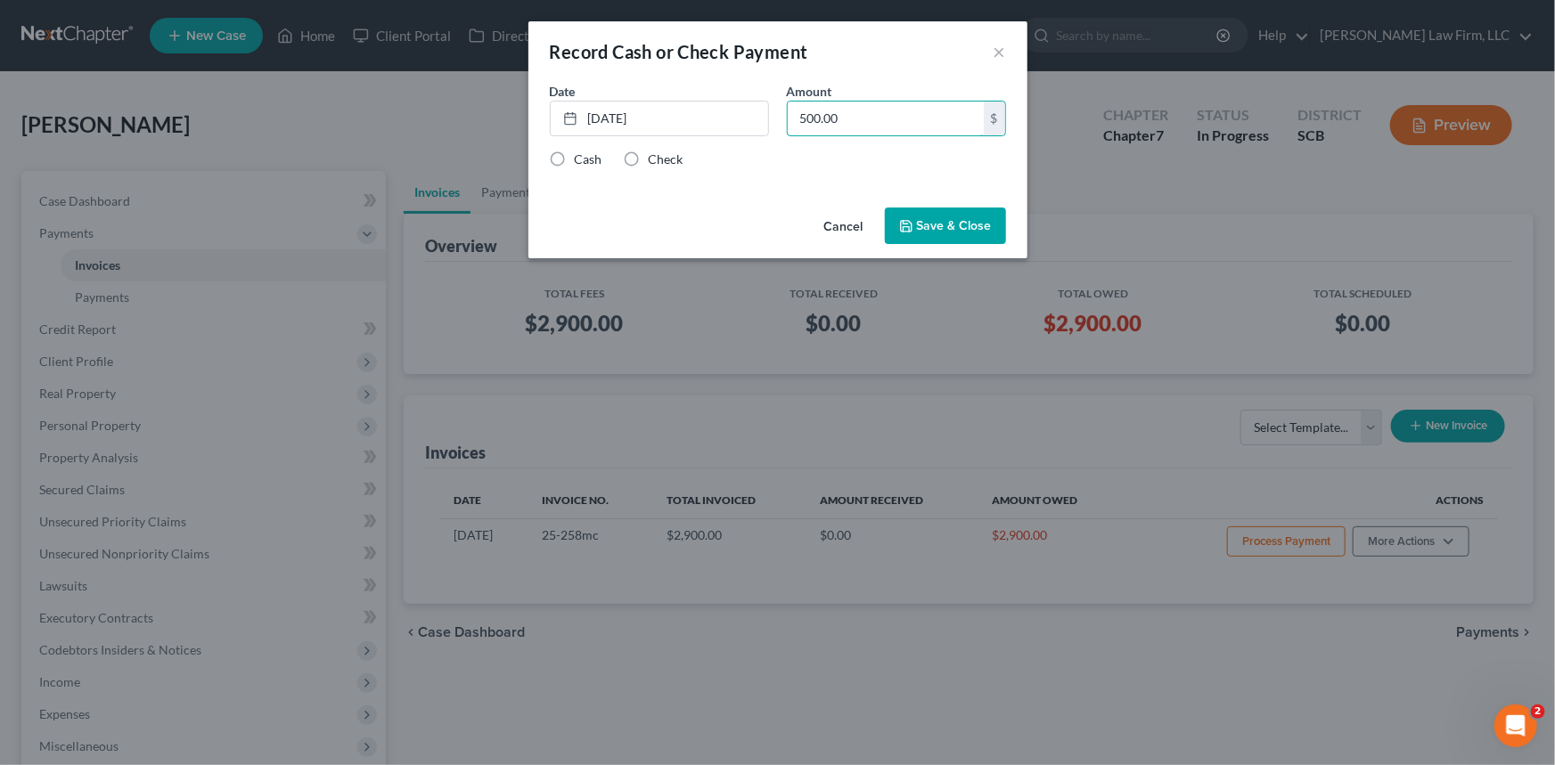
type input "500.00"
click at [575, 160] on label "Cash" at bounding box center [589, 160] width 28 height 18
click at [582, 160] on input "Cash" at bounding box center [588, 157] width 12 height 12
radio input "true"
click at [961, 221] on button "Save & Close" at bounding box center [945, 226] width 121 height 37
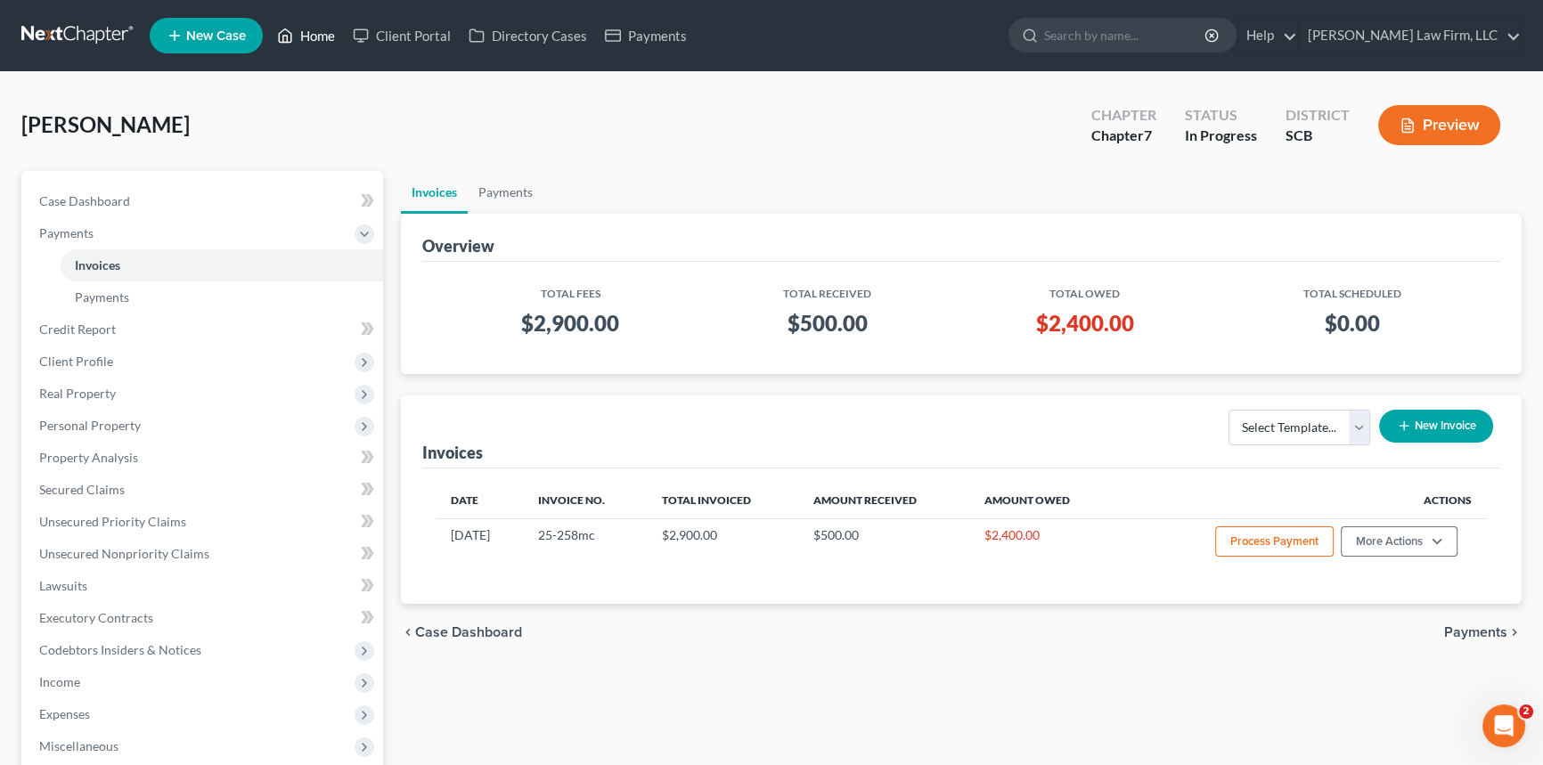
click at [315, 24] on link "Home" at bounding box center [306, 36] width 76 height 32
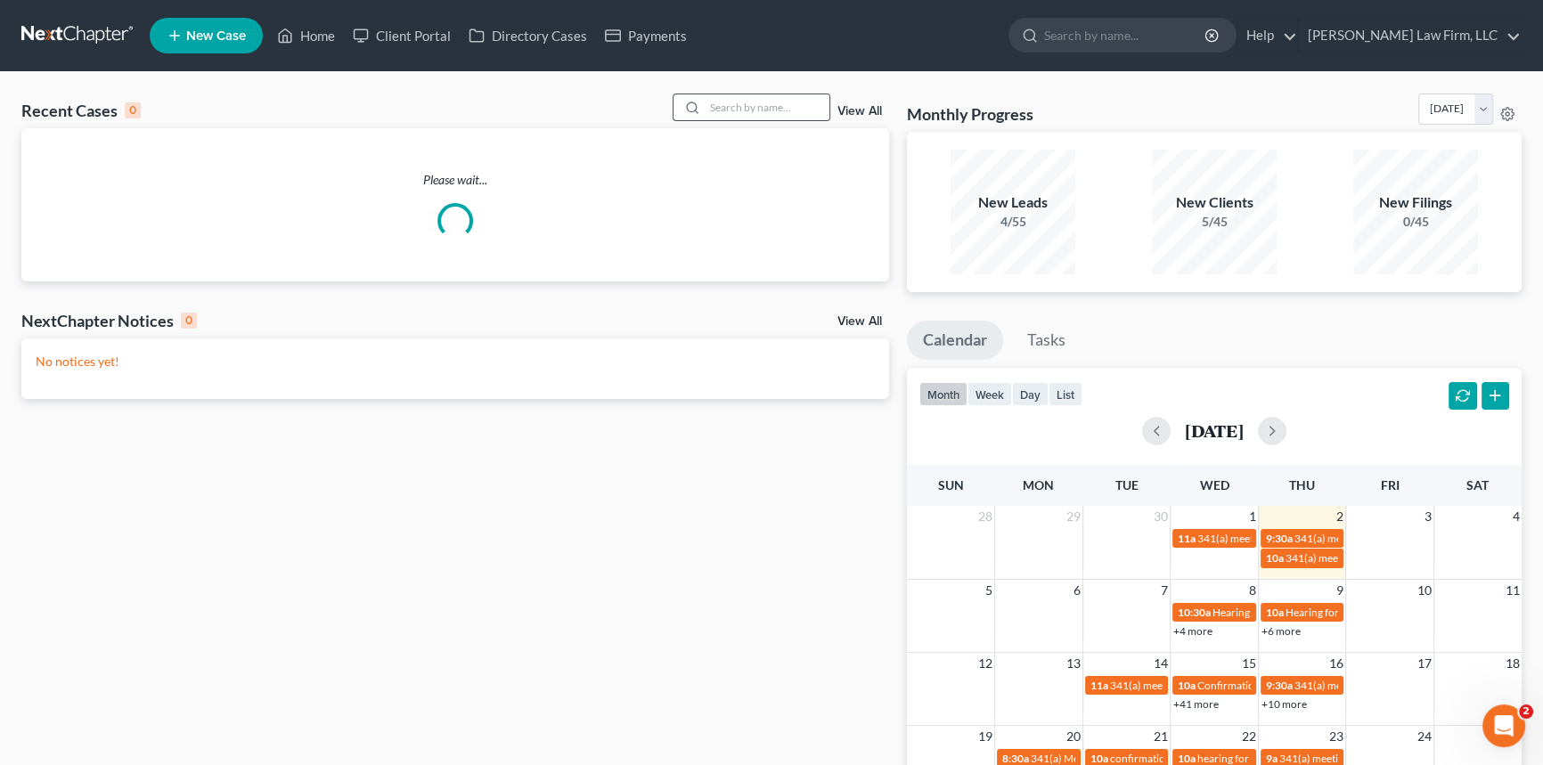
click at [700, 97] on div at bounding box center [690, 107] width 32 height 26
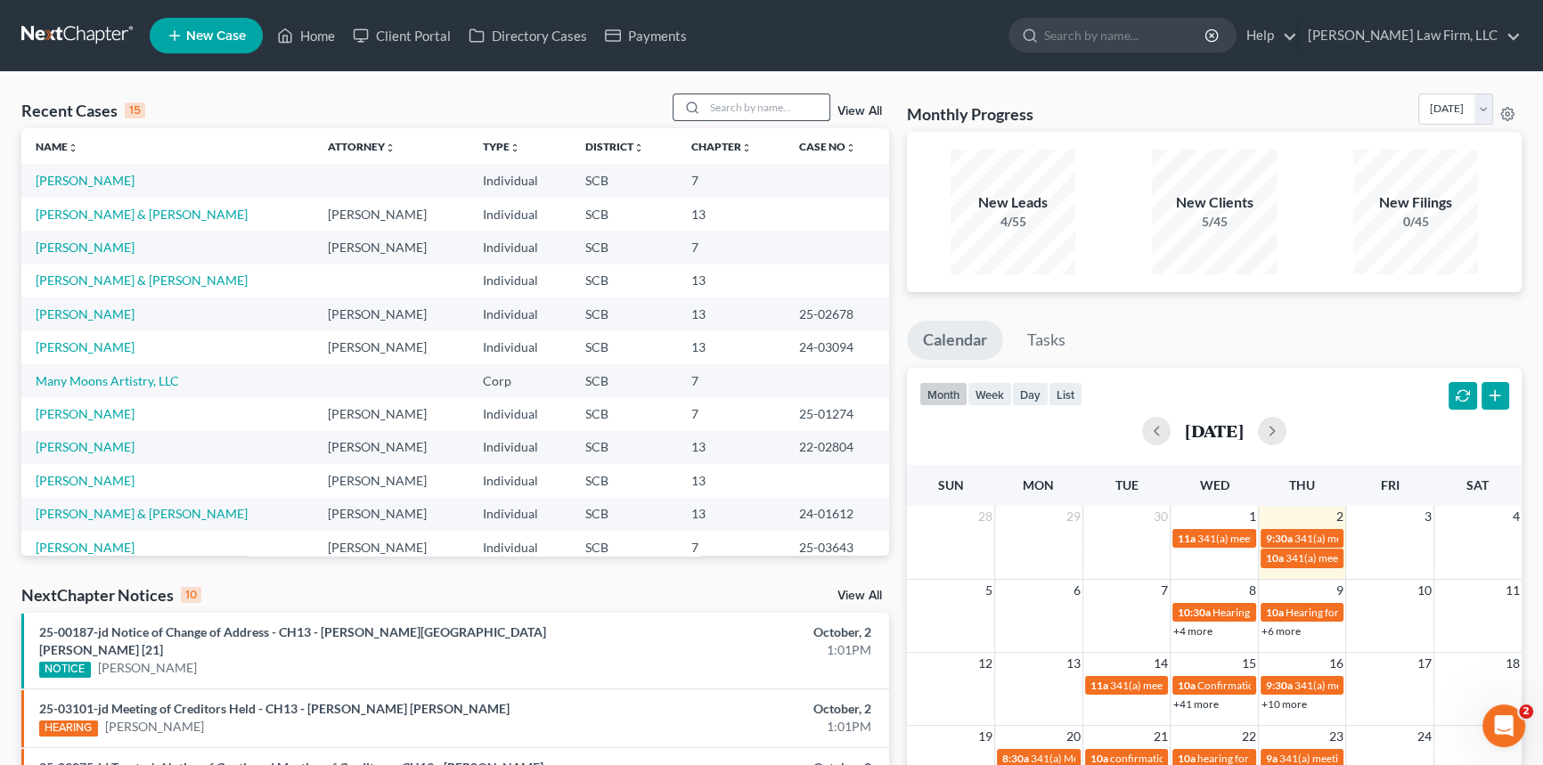
click at [724, 107] on input "search" at bounding box center [767, 107] width 125 height 26
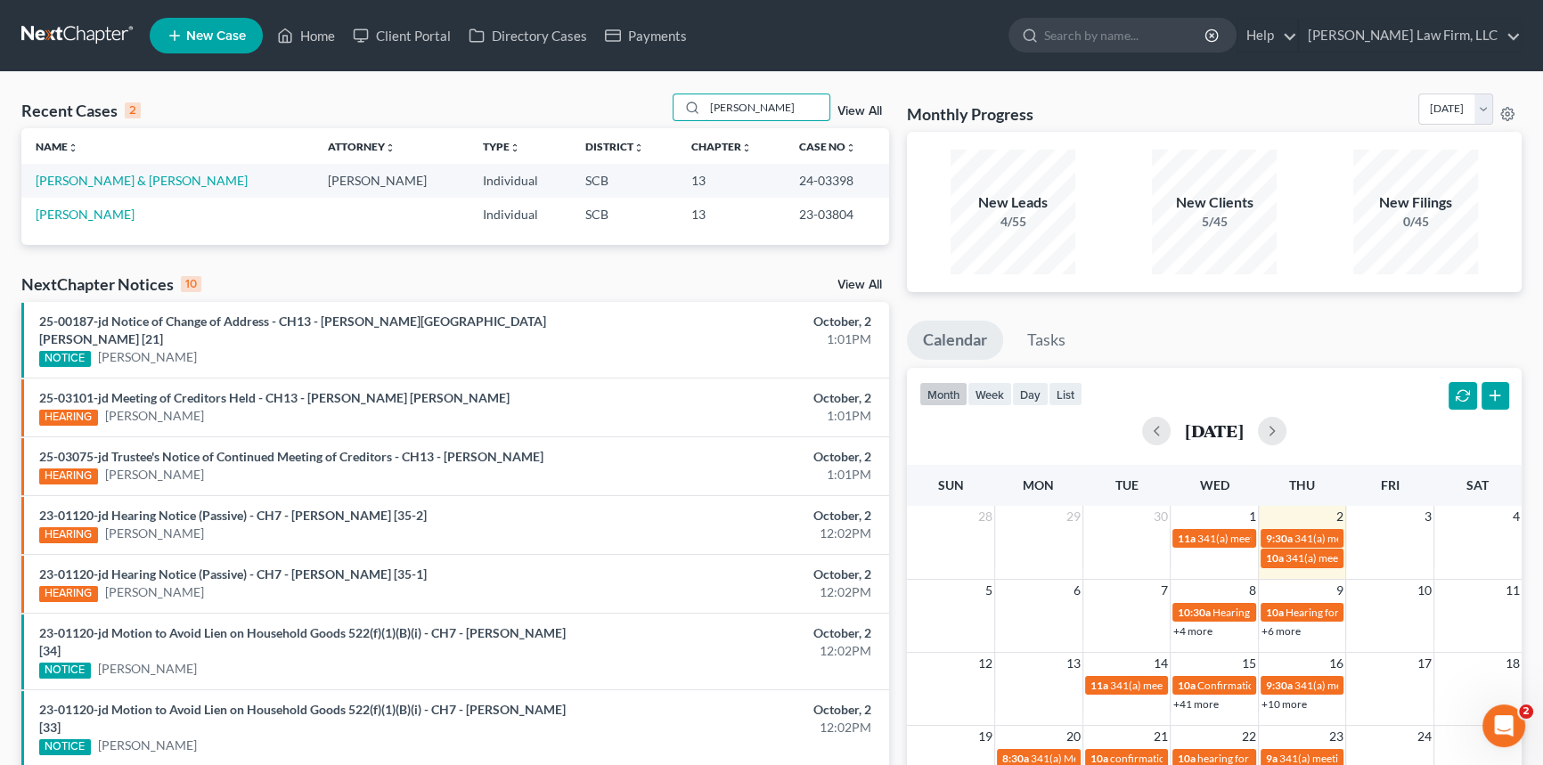
type input "[PERSON_NAME]"
drag, startPoint x: 708, startPoint y: 110, endPoint x: 792, endPoint y: 100, distance: 85.2
click at [792, 100] on input "[PERSON_NAME]" at bounding box center [767, 107] width 125 height 26
type input "[PERSON_NAME]"
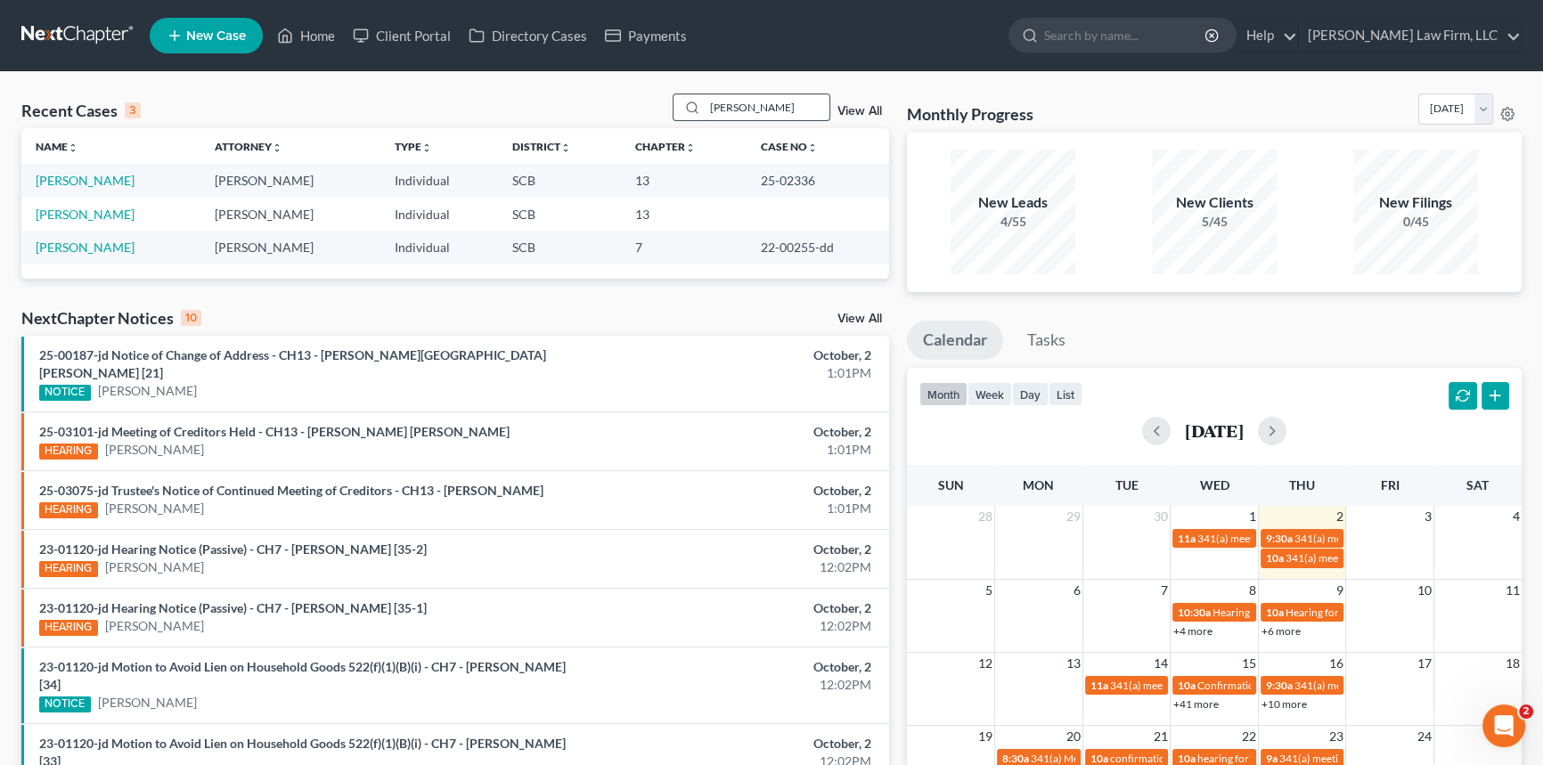
drag, startPoint x: 727, startPoint y: 100, endPoint x: 709, endPoint y: 107, distance: 19.2
click at [709, 107] on input "[PERSON_NAME]" at bounding box center [767, 107] width 125 height 26
